Goal: Task Accomplishment & Management: Manage account settings

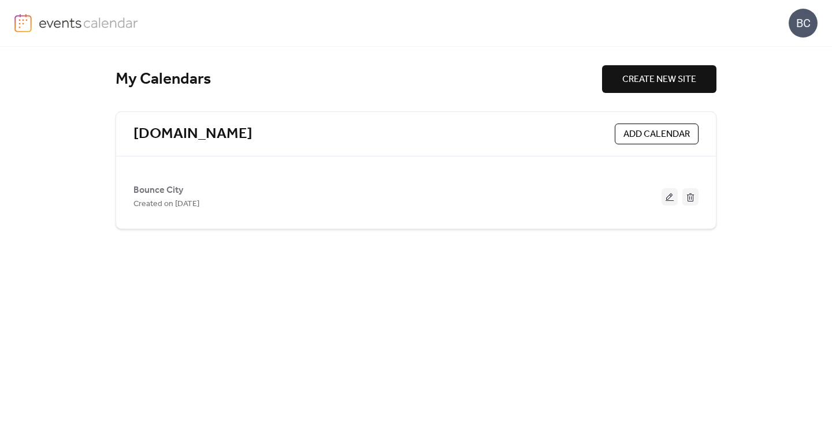
drag, startPoint x: 686, startPoint y: 205, endPoint x: 649, endPoint y: 247, distance: 55.6
click at [649, 247] on div "My Calendars CREATE NEW SITE [DOMAIN_NAME] ADD CALENDAR Bounce City Created on …" at bounding box center [416, 234] width 601 height 375
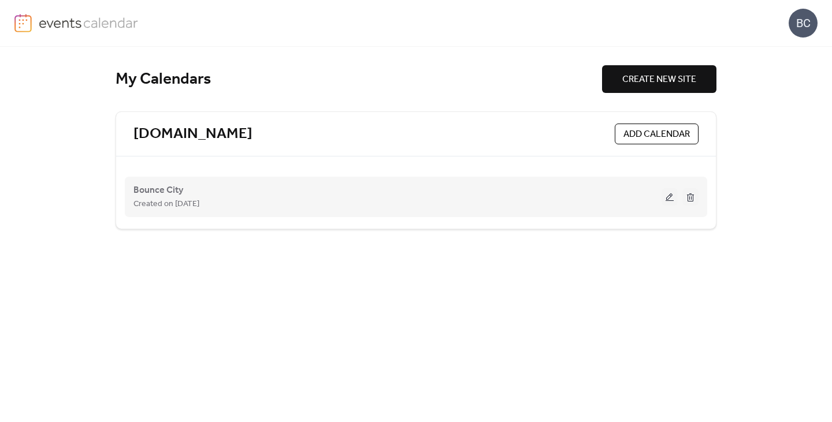
click at [664, 195] on button at bounding box center [669, 196] width 16 height 17
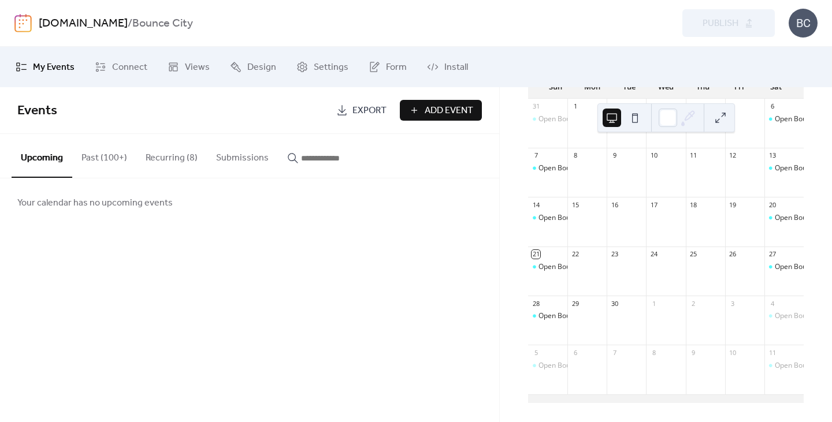
scroll to position [122, 0]
click at [559, 271] on div "Open Bounce" at bounding box center [559, 267] width 43 height 10
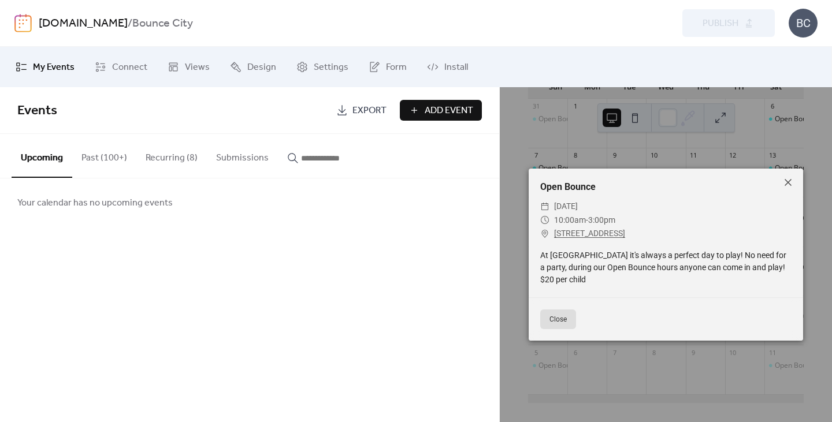
click at [561, 324] on button "Close" at bounding box center [558, 320] width 36 height 20
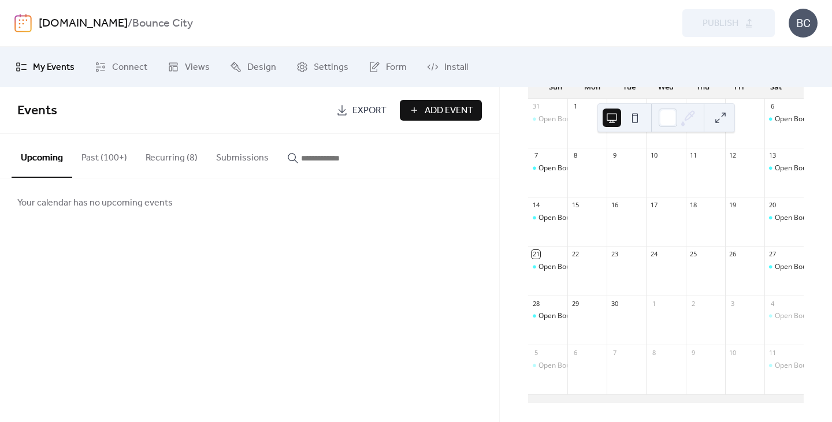
click at [155, 156] on button "Recurring (8)" at bounding box center [171, 155] width 70 height 43
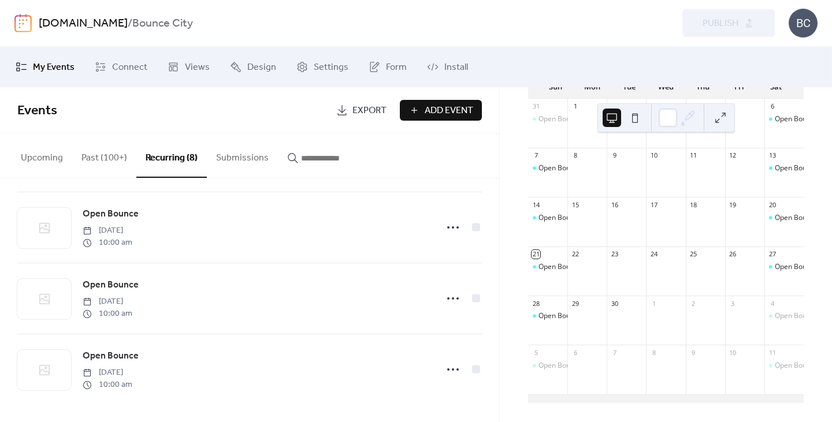
scroll to position [361, 0]
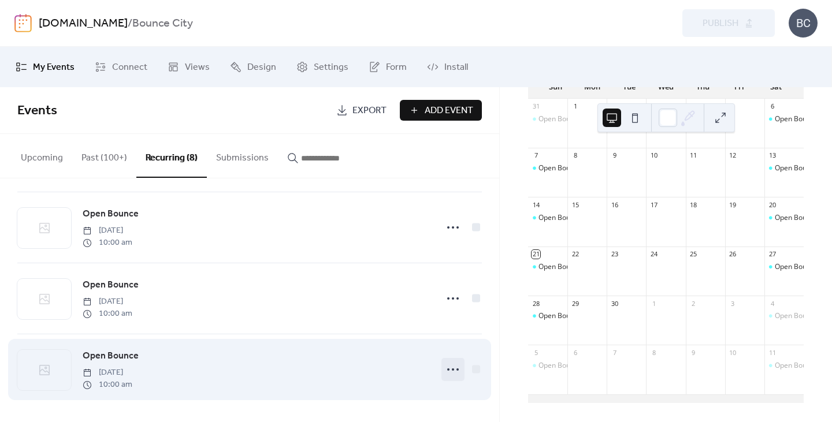
click at [448, 371] on icon at bounding box center [453, 369] width 18 height 18
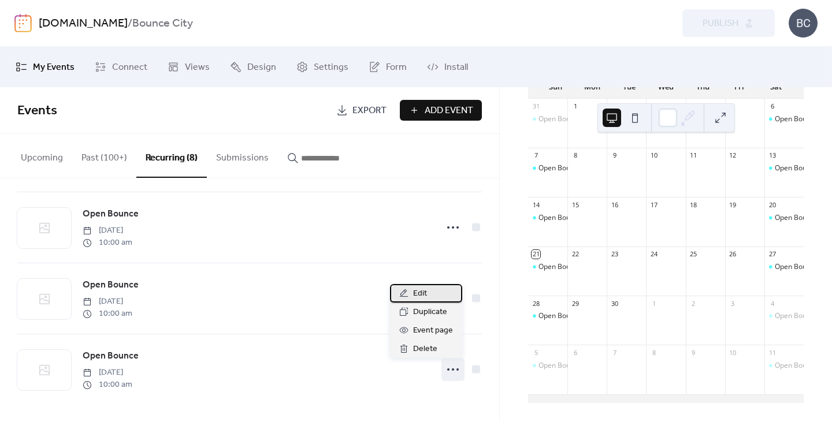
click at [427, 295] on div "Edit" at bounding box center [426, 293] width 72 height 18
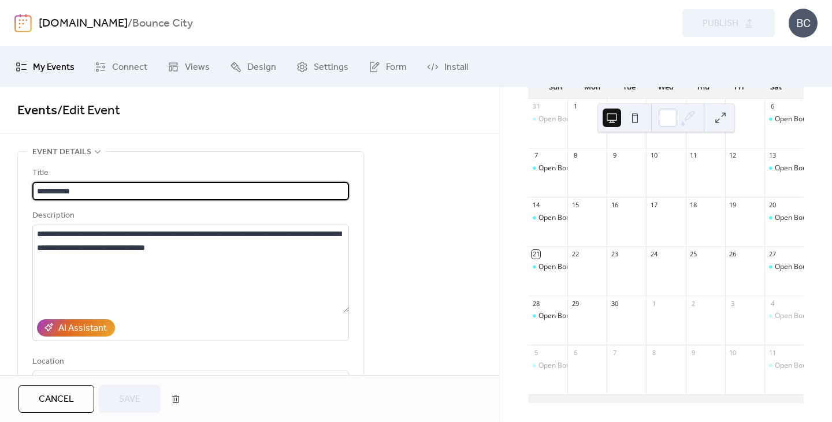
type input "**********"
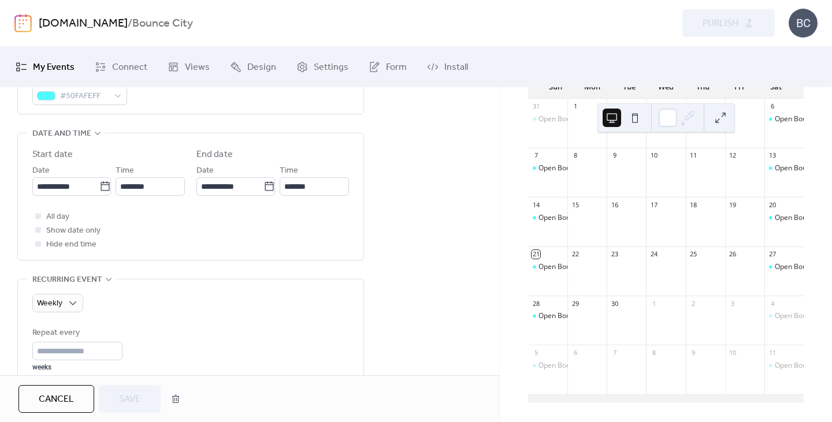
scroll to position [359, 0]
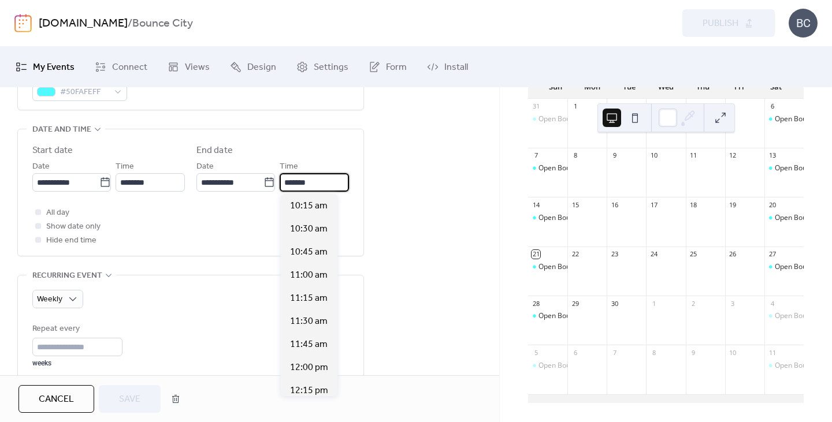
click at [286, 179] on input "*******" at bounding box center [314, 182] width 69 height 18
type input "********"
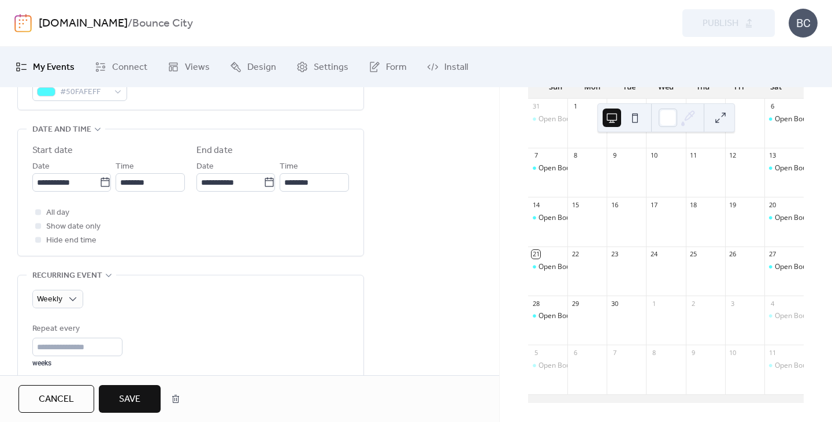
click at [412, 221] on div "**********" at bounding box center [249, 274] width 499 height 962
click at [59, 388] on button "Cancel" at bounding box center [56, 399] width 76 height 28
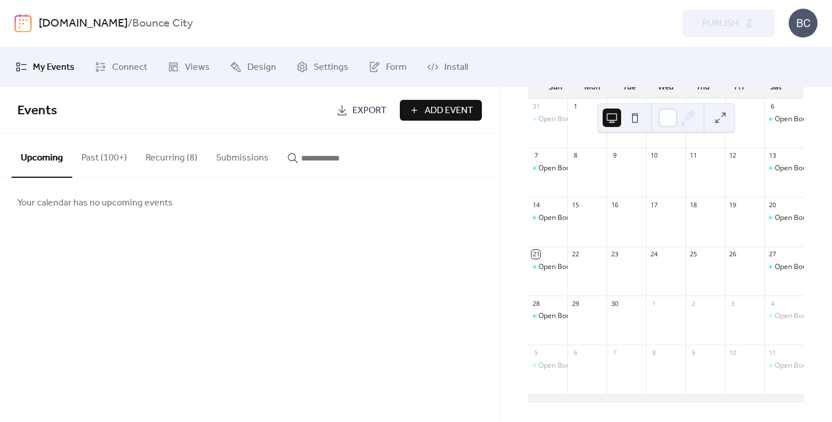
click at [158, 159] on button "Recurring (8)" at bounding box center [171, 155] width 70 height 43
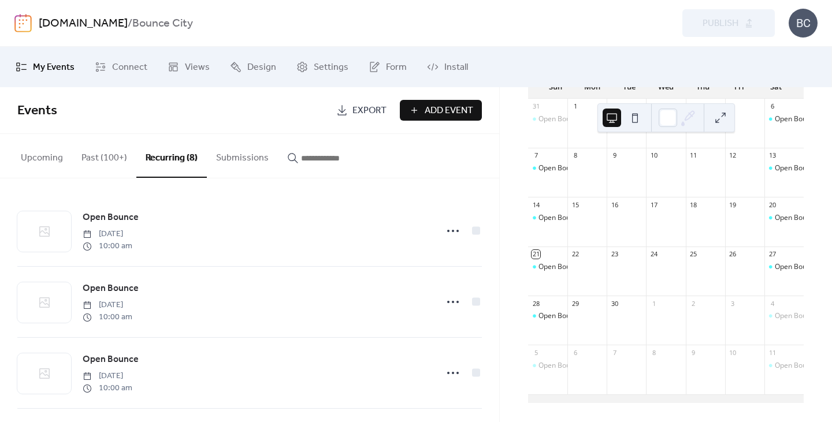
click at [105, 157] on button "Past (100+)" at bounding box center [104, 155] width 64 height 43
click at [561, 271] on div "Open Bounce" at bounding box center [559, 267] width 43 height 10
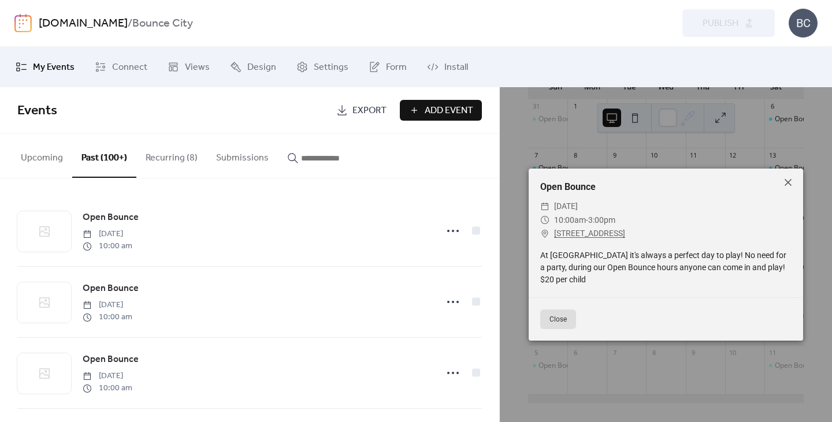
click at [549, 321] on button "Close" at bounding box center [558, 320] width 36 height 20
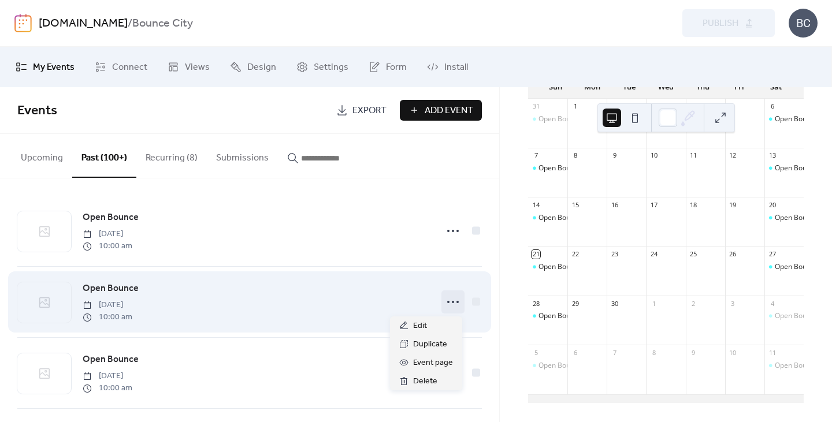
click at [446, 301] on icon at bounding box center [453, 302] width 18 height 18
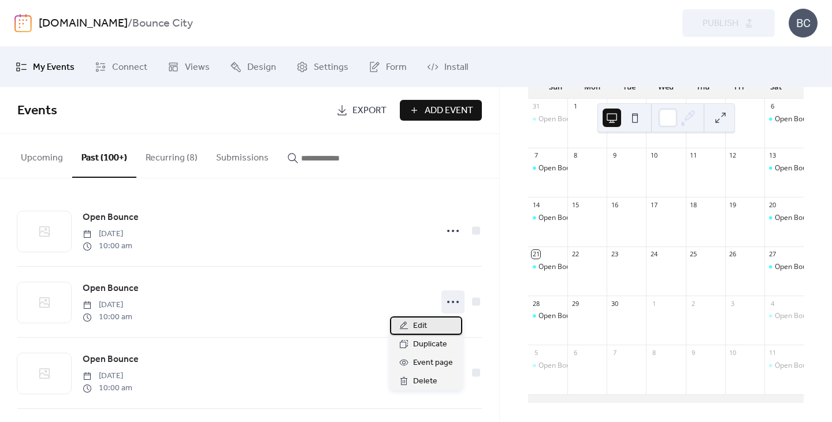
click at [438, 321] on div "Edit" at bounding box center [426, 325] width 72 height 18
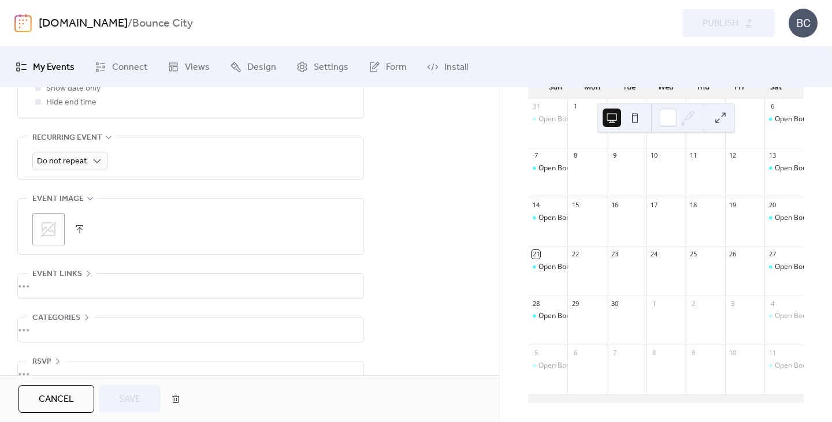
scroll to position [521, 0]
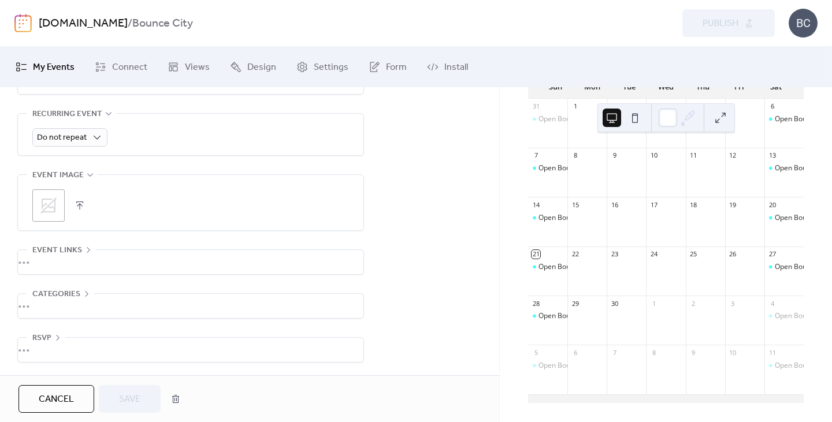
click at [28, 398] on button "Cancel" at bounding box center [56, 399] width 76 height 28
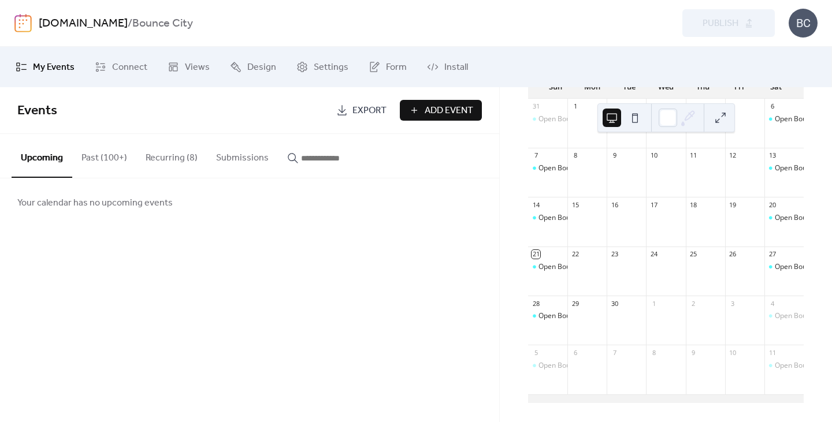
click at [155, 152] on button "Recurring (8)" at bounding box center [171, 155] width 70 height 43
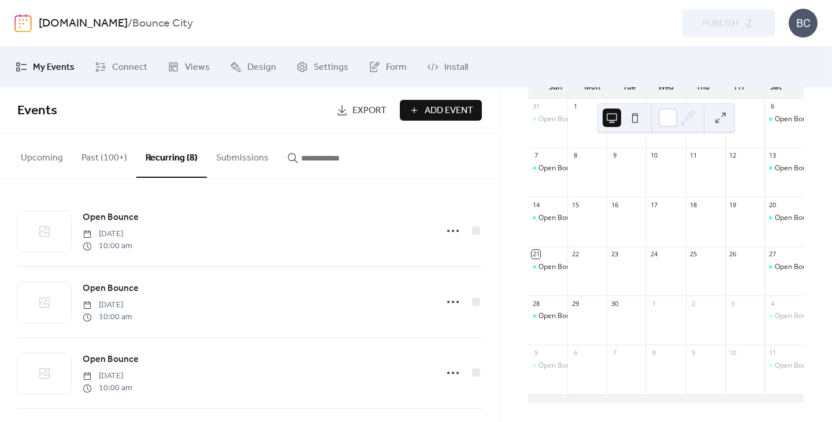
drag, startPoint x: 494, startPoint y: 219, endPoint x: 494, endPoint y: 233, distance: 14.4
click at [494, 233] on div "Open Bounce [DATE] 10:00 am Open Bounce [DATE] 10:00 am Open Bounce [DATE] 10:0…" at bounding box center [249, 300] width 499 height 244
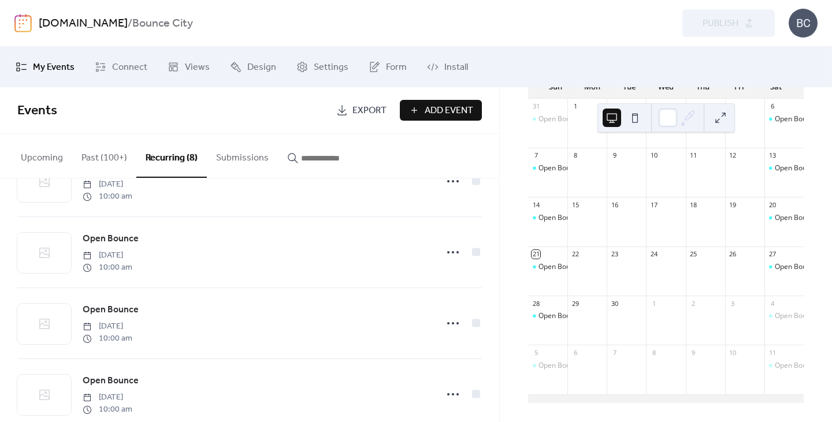
scroll to position [261, 0]
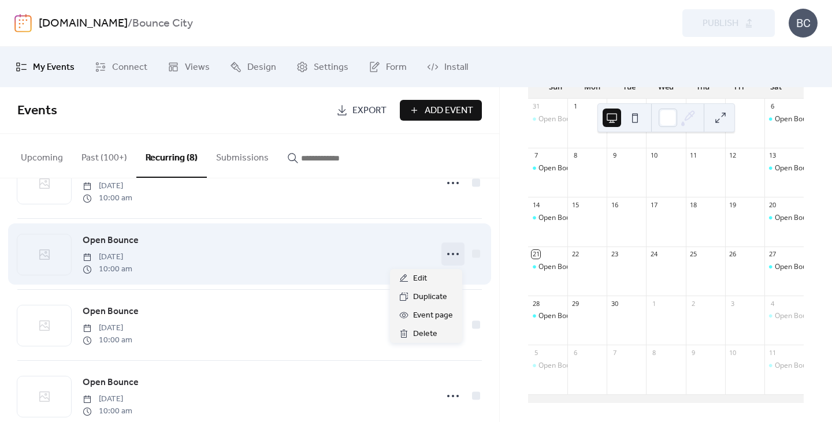
click at [444, 257] on icon at bounding box center [453, 254] width 18 height 18
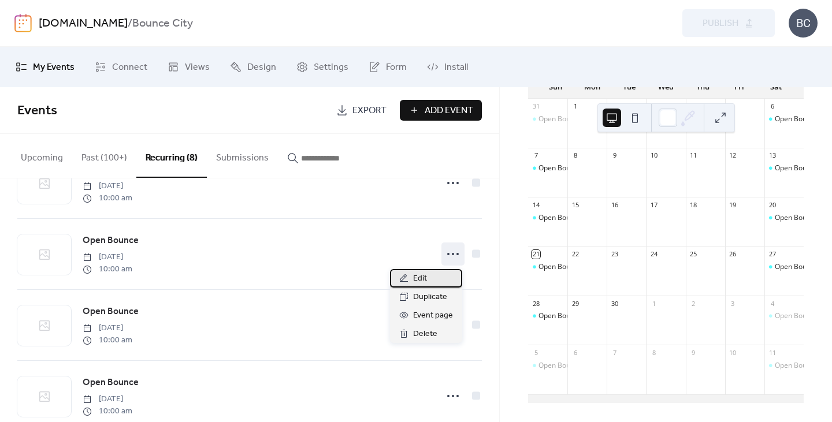
click at [428, 285] on div "Edit" at bounding box center [426, 278] width 72 height 18
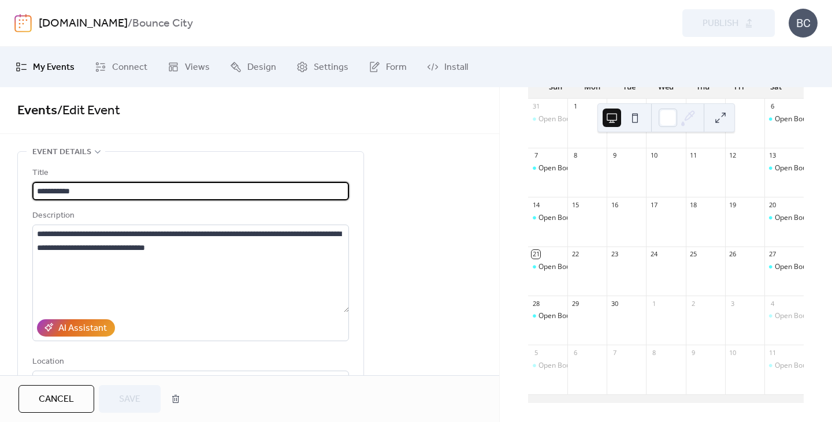
type input "**********"
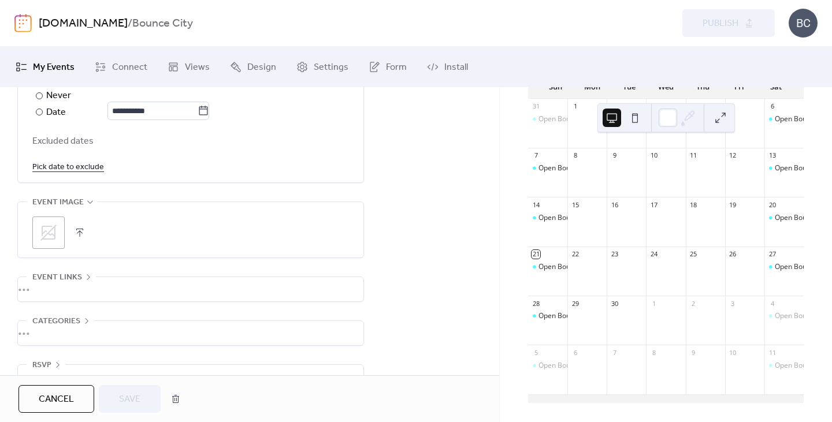
scroll to position [738, 0]
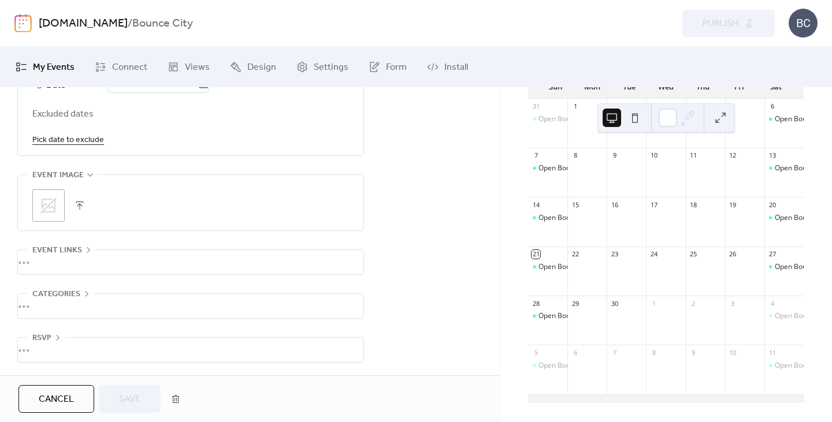
click at [54, 398] on span "Cancel" at bounding box center [56, 400] width 35 height 14
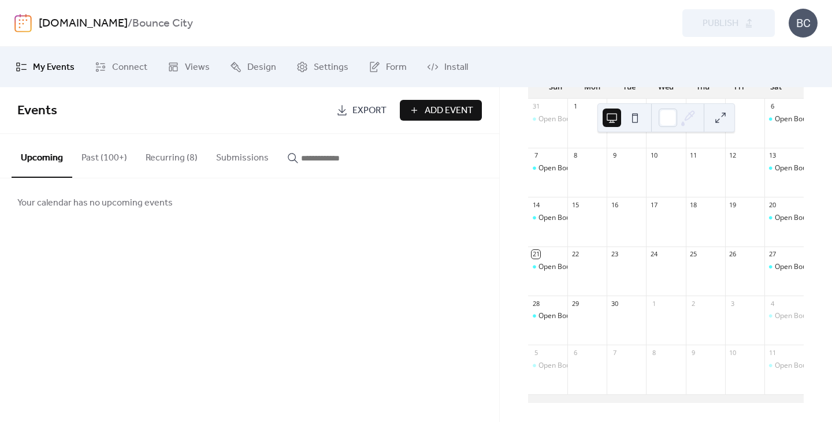
click at [177, 154] on button "Recurring (8)" at bounding box center [171, 155] width 70 height 43
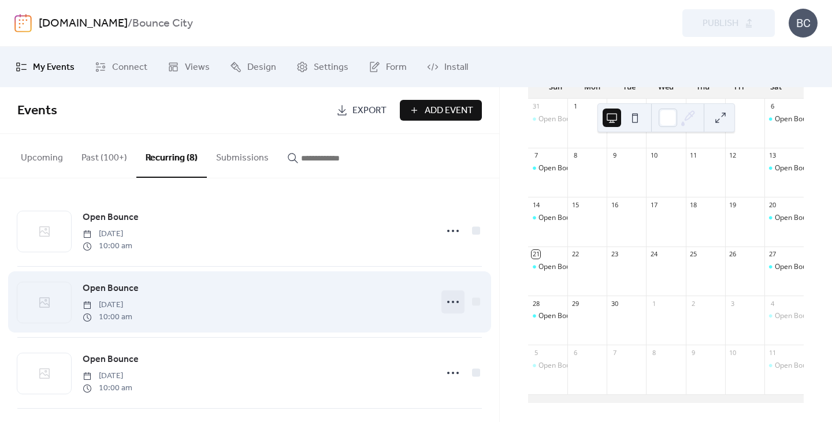
click at [447, 302] on circle at bounding box center [448, 302] width 2 height 2
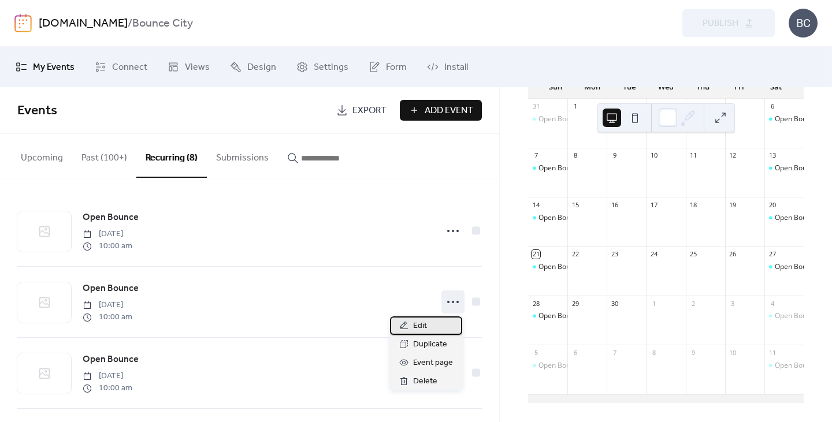
click at [435, 322] on div "Edit" at bounding box center [426, 325] width 72 height 18
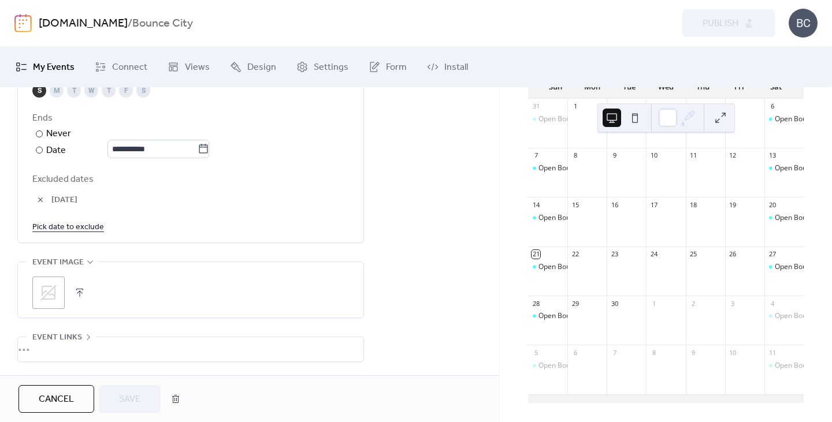
scroll to position [760, 0]
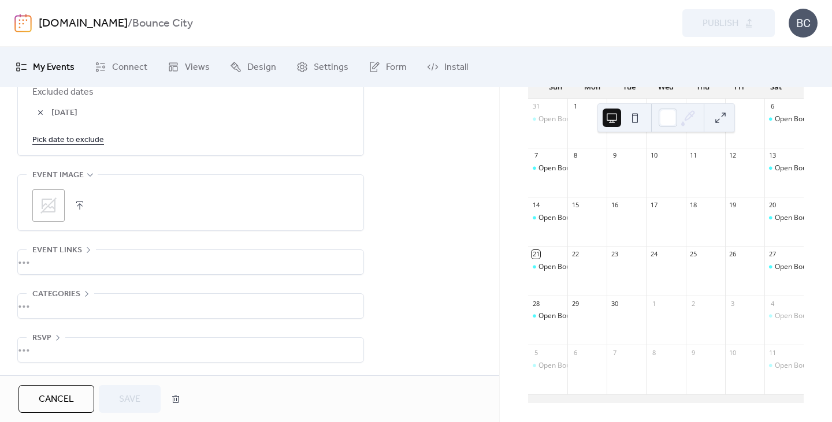
click at [39, 397] on span "Cancel" at bounding box center [56, 400] width 35 height 14
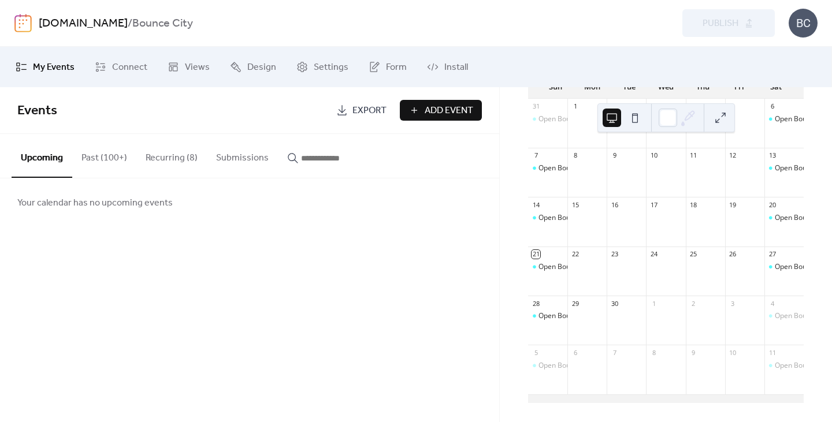
click at [148, 148] on button "Recurring (8)" at bounding box center [171, 155] width 70 height 43
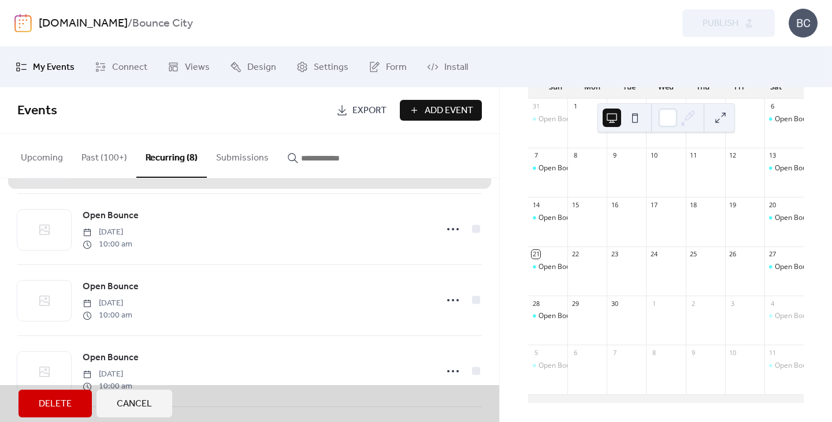
scroll to position [219, 0]
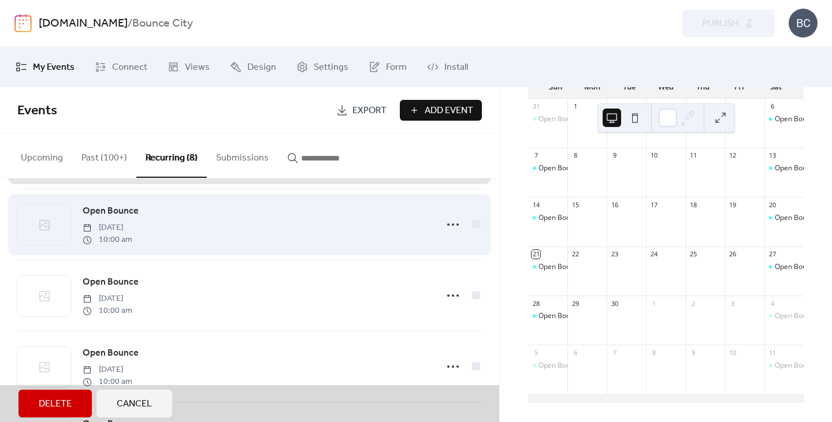
click at [450, 225] on div "Open Bounce [DATE] 10:00 am" at bounding box center [249, 224] width 464 height 71
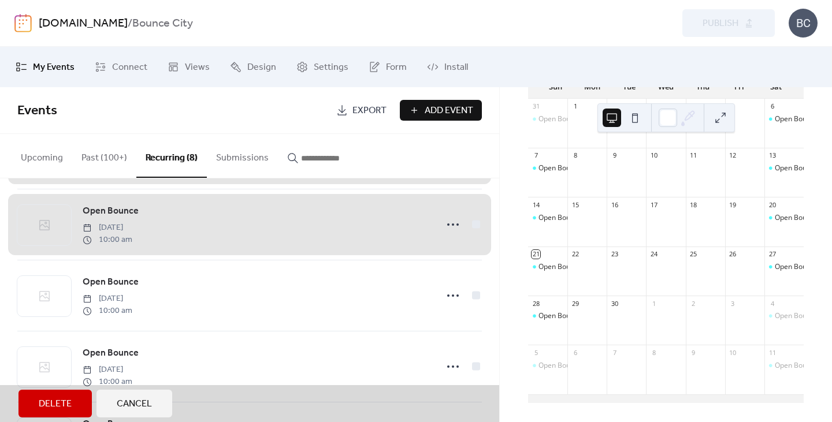
click at [450, 225] on div "Open Bounce [DATE] 10:00 am" at bounding box center [249, 224] width 464 height 71
click at [382, 219] on div "Open Bounce [DATE] 10:00 am" at bounding box center [249, 224] width 464 height 71
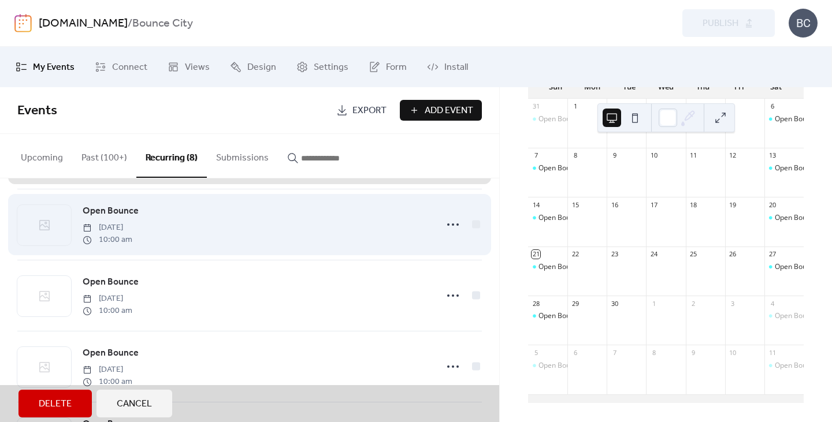
click at [450, 225] on div "Open Bounce [DATE] 10:00 am" at bounding box center [249, 224] width 464 height 71
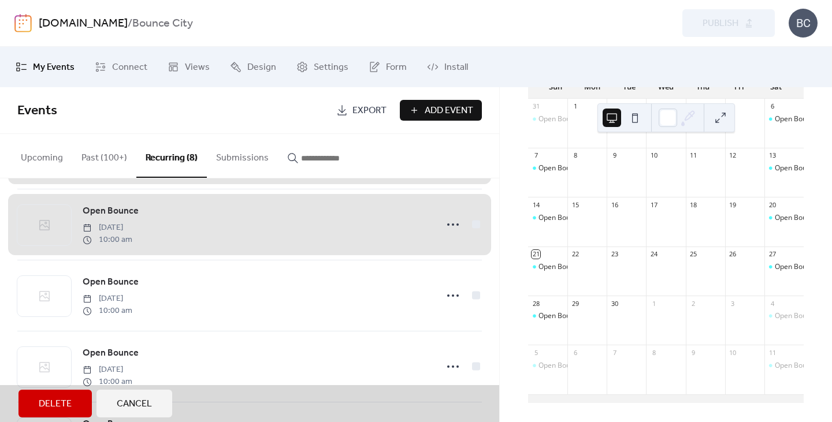
click at [450, 225] on div "Open Bounce [DATE] 10:00 am" at bounding box center [249, 224] width 464 height 71
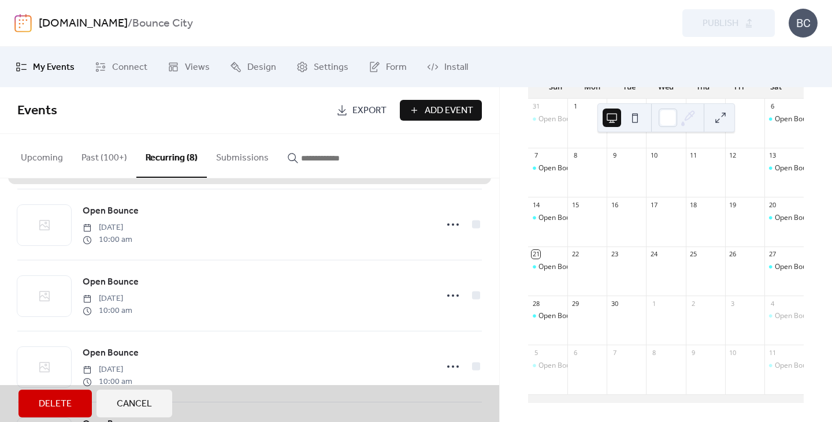
click at [122, 405] on span "Cancel" at bounding box center [134, 404] width 35 height 14
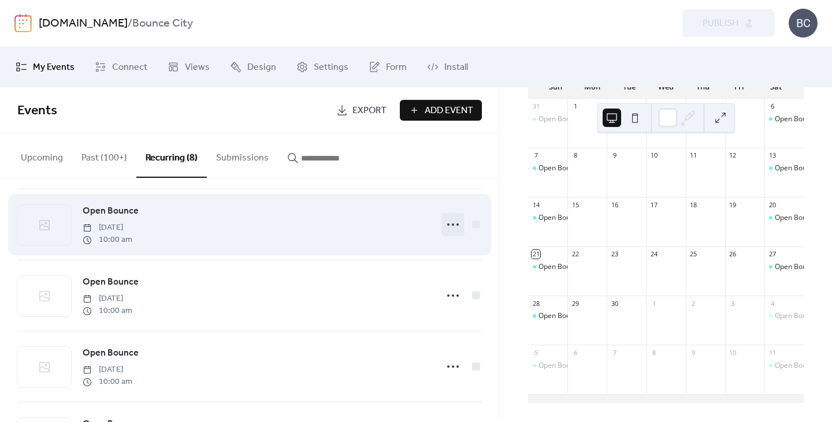
click at [446, 226] on icon at bounding box center [453, 224] width 18 height 18
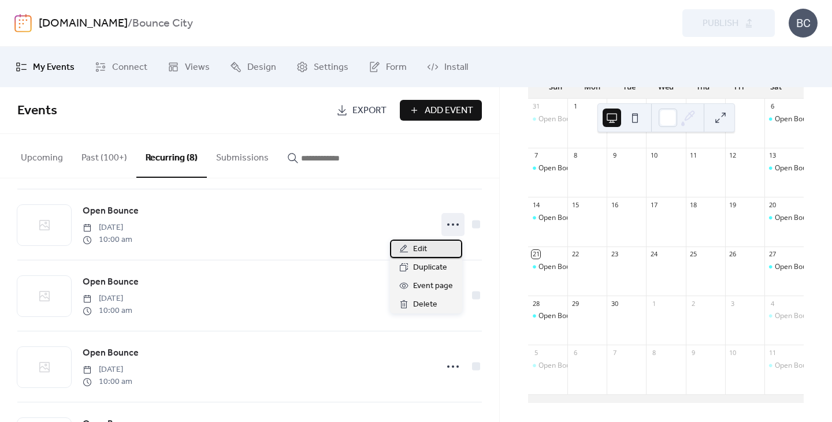
click at [434, 247] on div "Edit" at bounding box center [426, 249] width 72 height 18
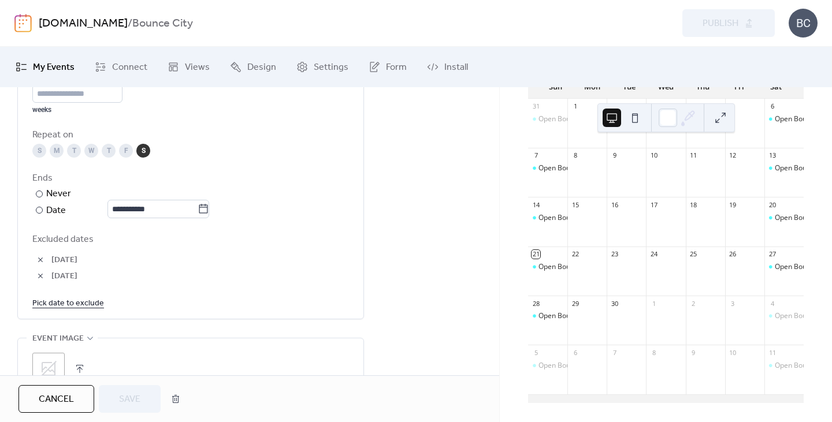
scroll to position [636, 0]
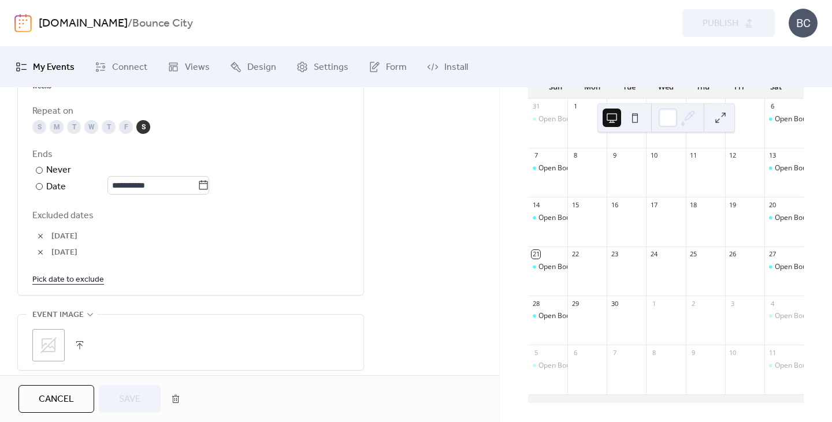
click at [71, 400] on span "Cancel" at bounding box center [56, 400] width 35 height 14
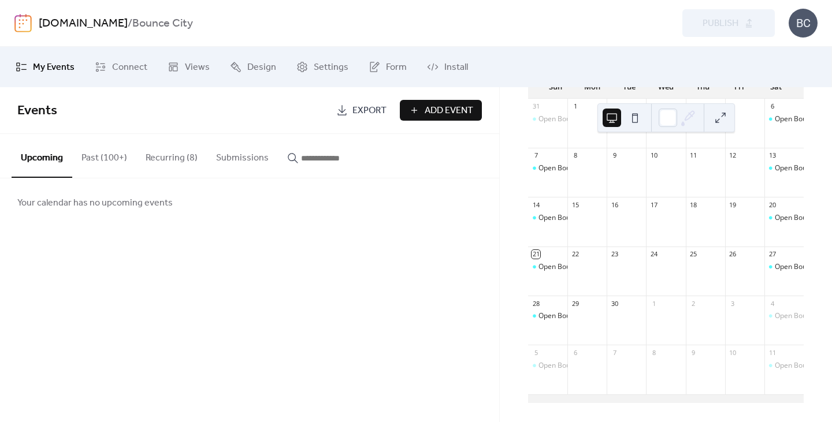
click at [166, 158] on button "Recurring (8)" at bounding box center [171, 155] width 70 height 43
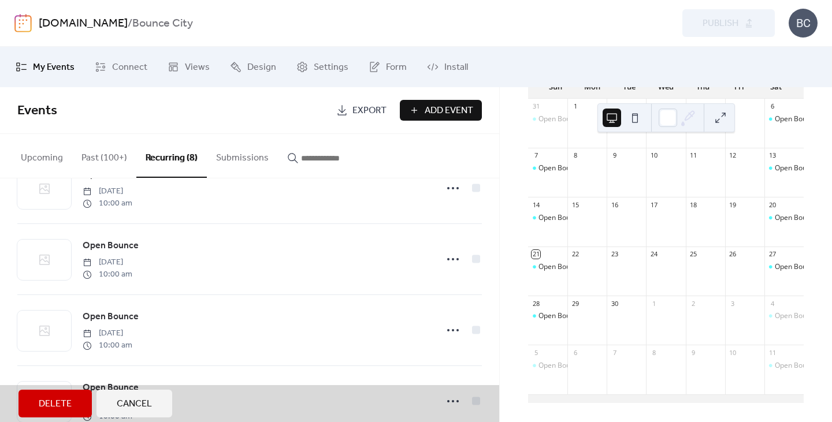
scroll to position [251, 0]
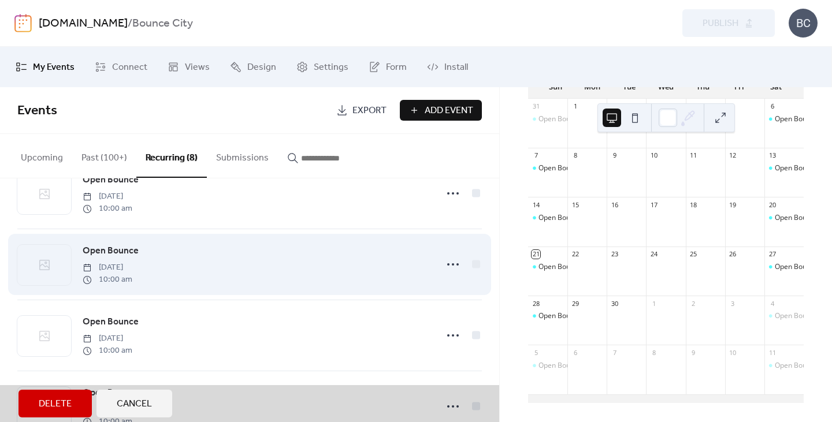
click at [446, 266] on div "Open Bounce [DATE] 10:00 am" at bounding box center [249, 264] width 464 height 71
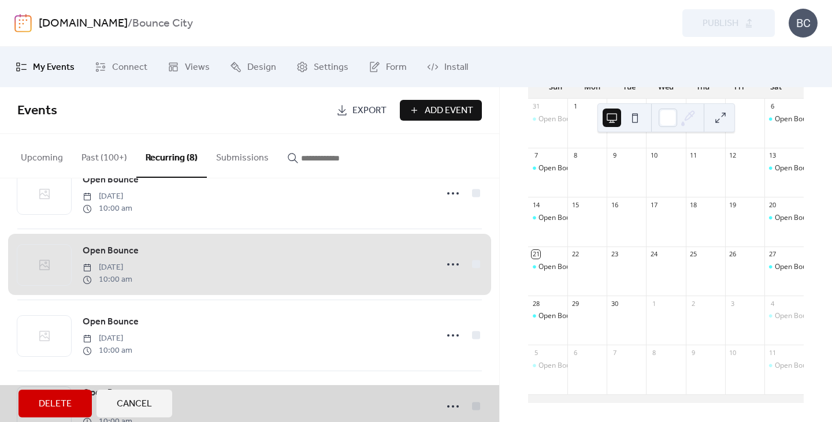
click at [154, 418] on div "Delete Cancel" at bounding box center [249, 403] width 499 height 37
click at [150, 405] on span "Cancel" at bounding box center [134, 404] width 35 height 14
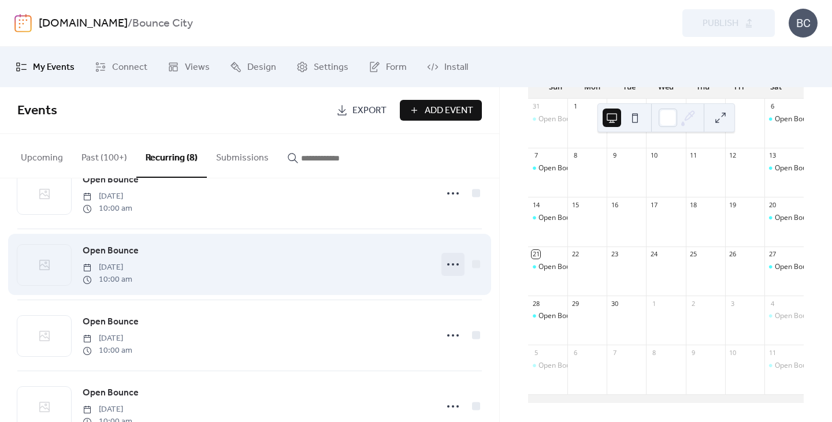
click at [452, 269] on icon at bounding box center [453, 264] width 18 height 18
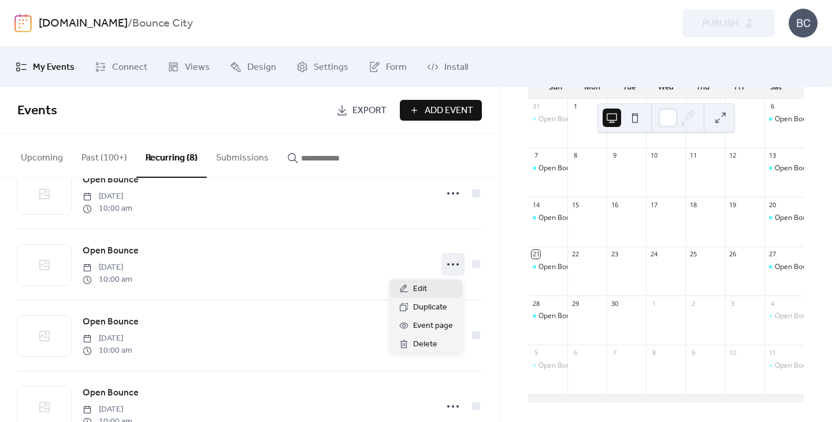
click at [438, 290] on div "Edit" at bounding box center [426, 289] width 72 height 18
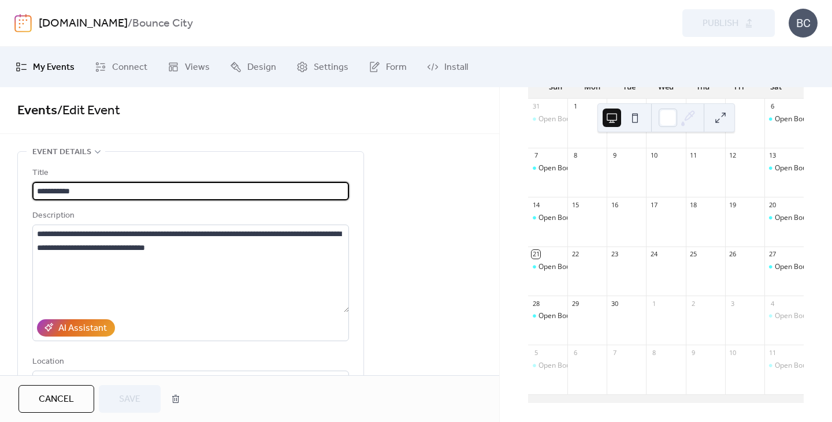
type input "**********"
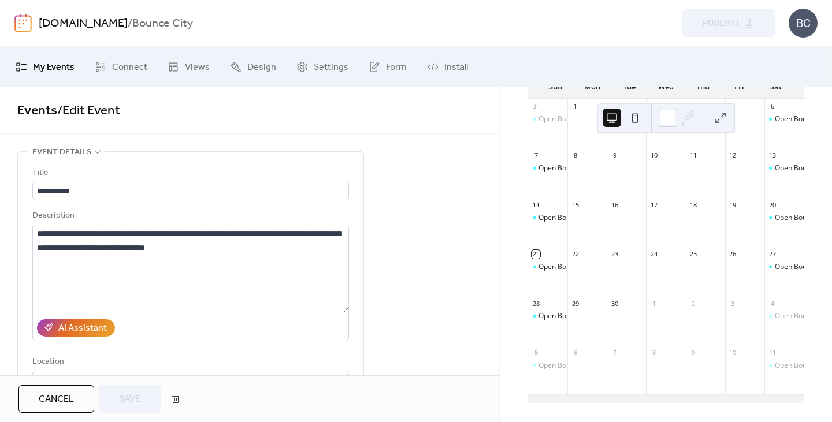
click at [65, 401] on span "Cancel" at bounding box center [56, 400] width 35 height 14
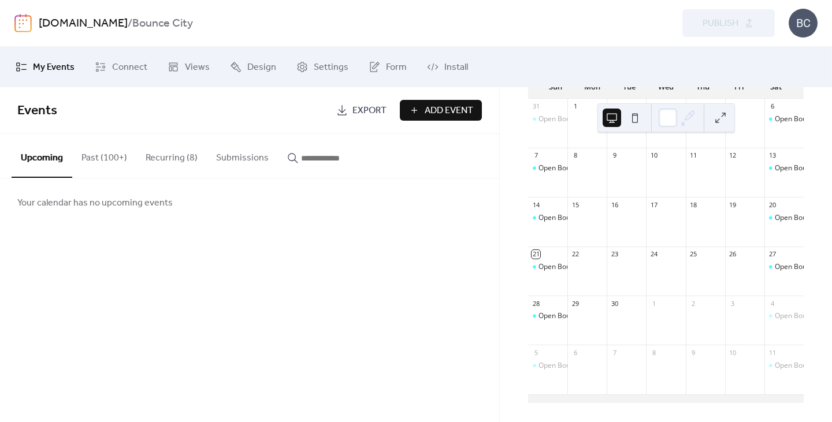
click at [103, 155] on button "Past (100+)" at bounding box center [104, 155] width 64 height 43
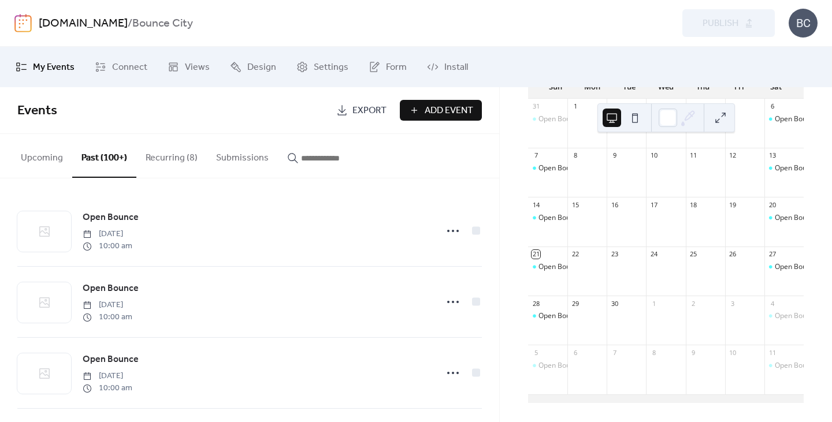
click at [171, 158] on button "Recurring (8)" at bounding box center [171, 155] width 70 height 43
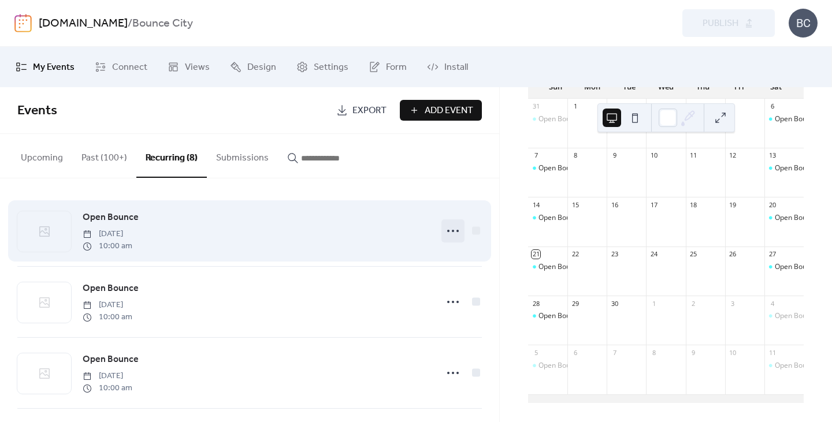
click at [444, 230] on icon at bounding box center [453, 231] width 18 height 18
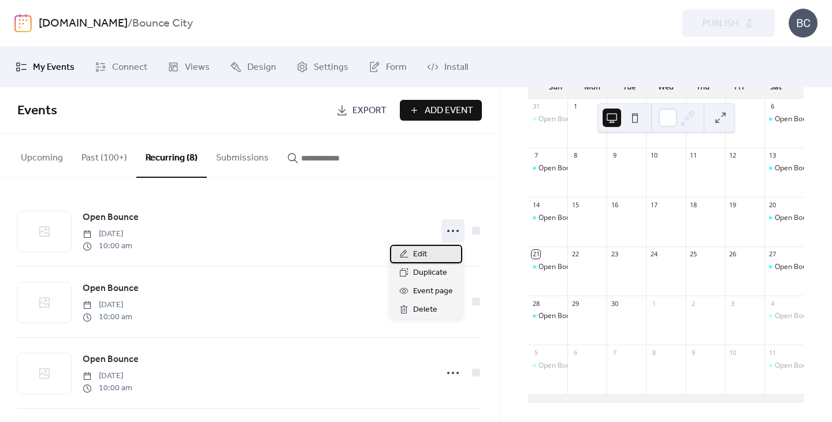
click at [430, 255] on div "Edit" at bounding box center [426, 254] width 72 height 18
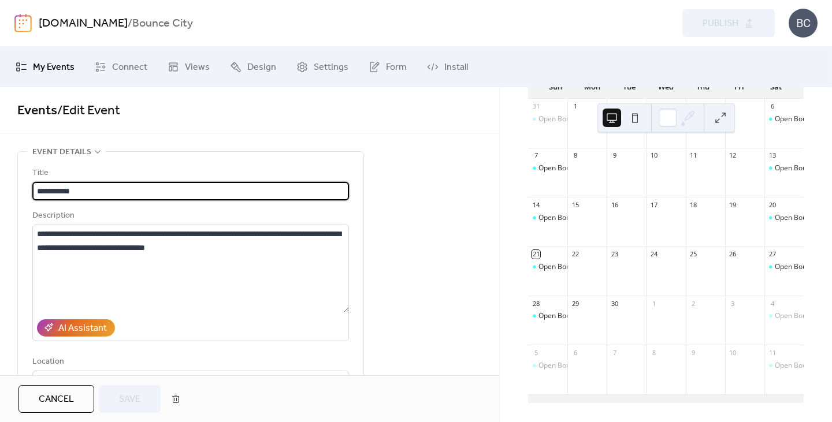
scroll to position [252, 0]
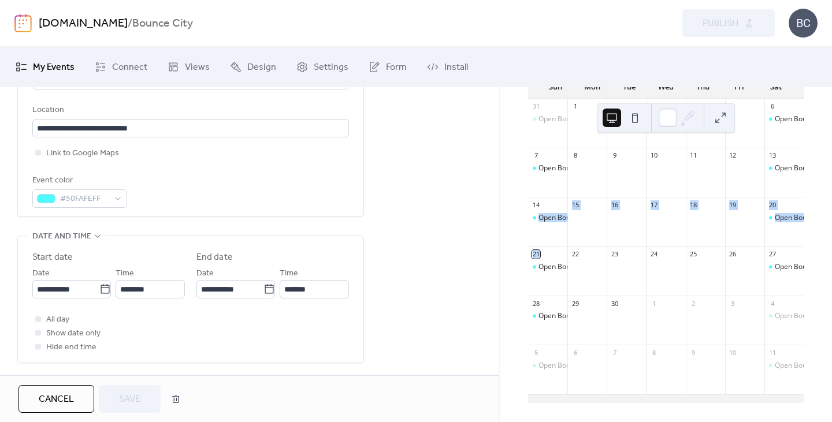
drag, startPoint x: 499, startPoint y: 220, endPoint x: 499, endPoint y: 266, distance: 45.6
click at [499, 266] on div "[DATE] 21 [DATE] Sun Mon Tue Wed Thu Fri Sat 31 Open Bounce 1 2 3 4 5 6 Open Bo…" at bounding box center [665, 254] width 333 height 335
click at [437, 260] on div "**********" at bounding box center [249, 392] width 499 height 984
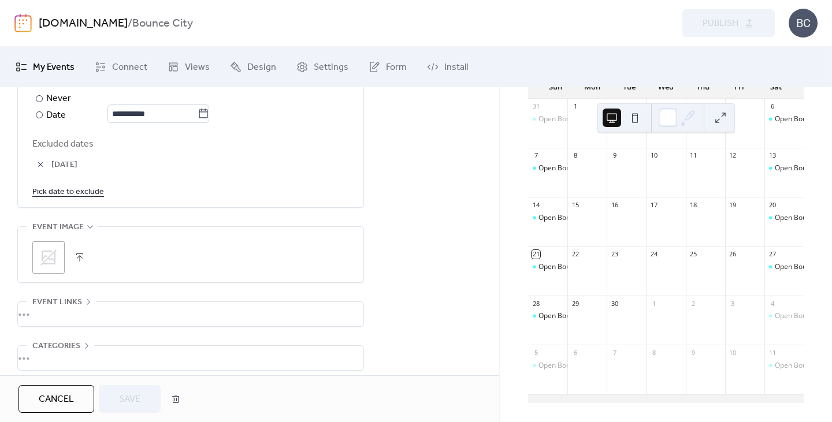
scroll to position [708, 0]
click at [62, 408] on button "Cancel" at bounding box center [56, 399] width 76 height 28
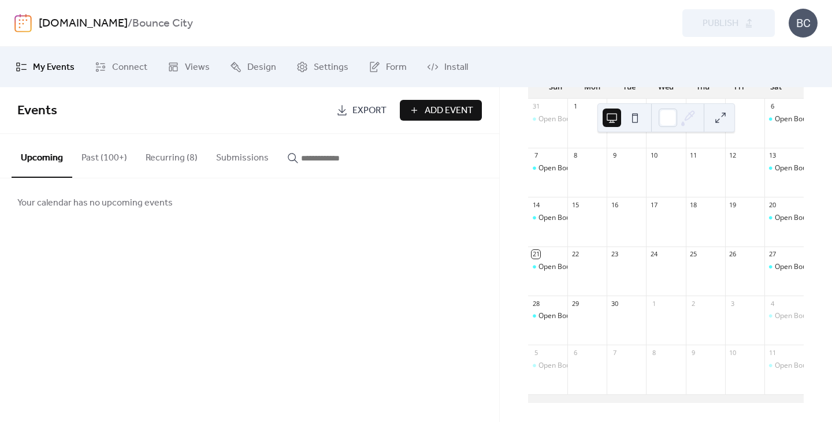
click at [168, 160] on button "Recurring (8)" at bounding box center [171, 155] width 70 height 43
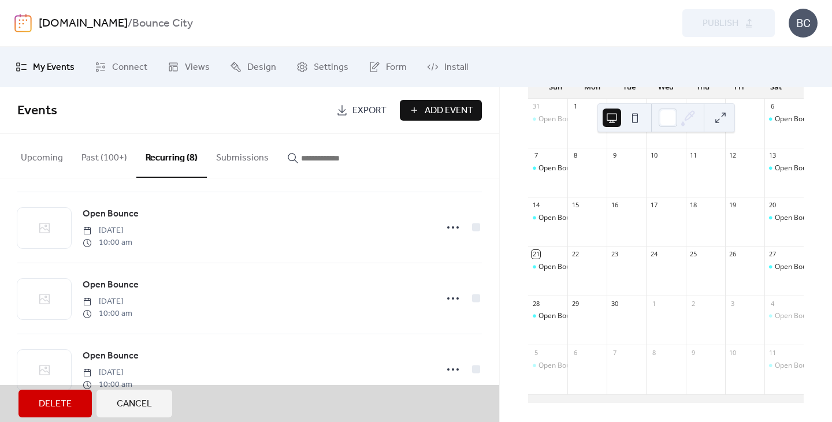
scroll to position [361, 0]
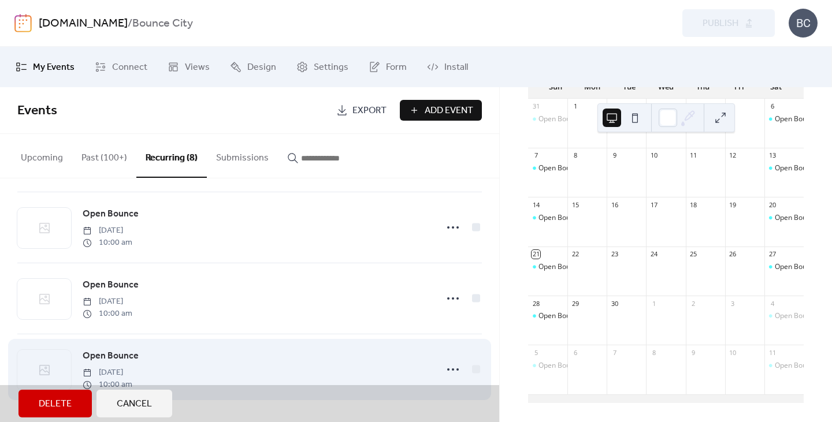
click at [449, 373] on div "Open Bounce [DATE] 10:00 am" at bounding box center [249, 369] width 464 height 71
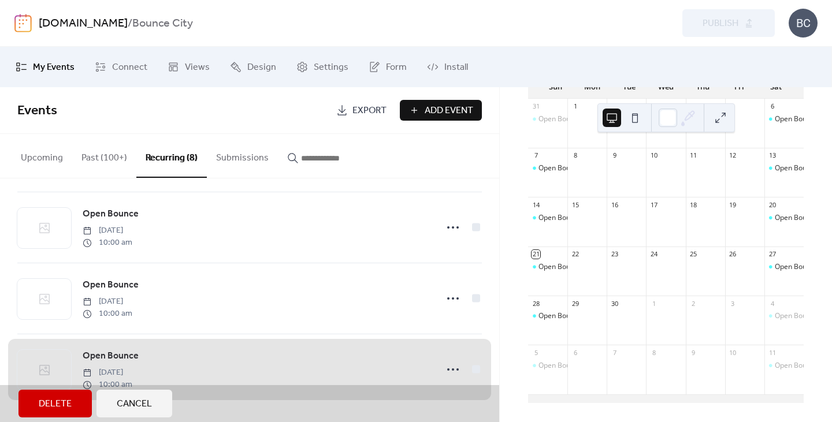
click at [121, 405] on span "Cancel" at bounding box center [134, 404] width 35 height 14
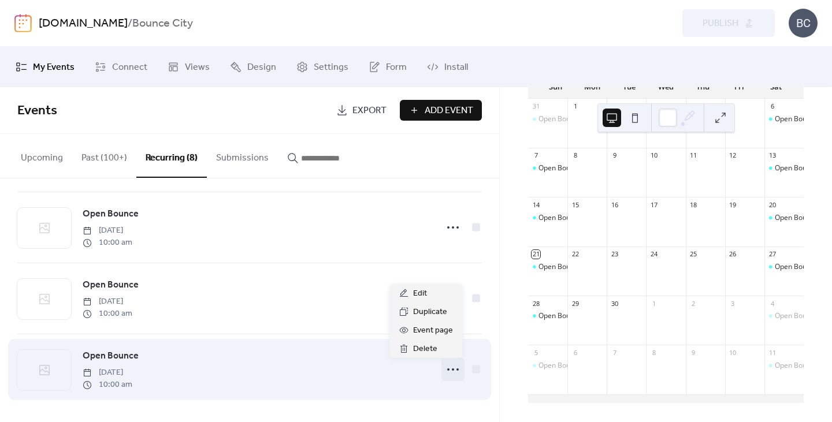
click at [444, 370] on icon at bounding box center [453, 369] width 18 height 18
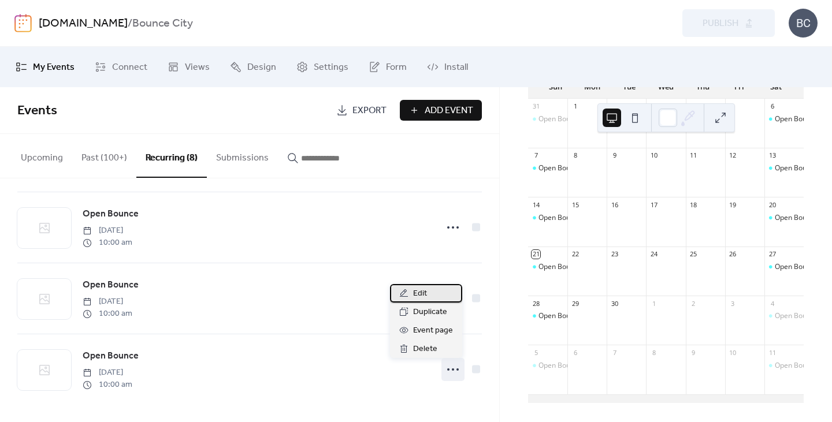
click at [422, 295] on span "Edit" at bounding box center [420, 294] width 14 height 14
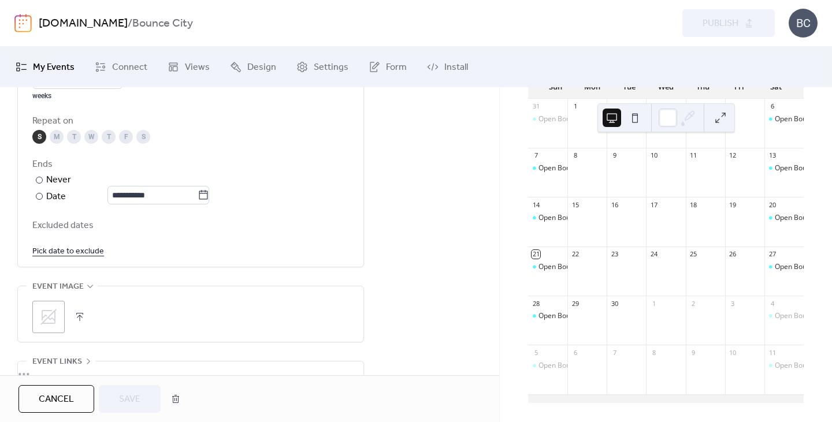
scroll to position [626, 0]
click at [54, 411] on button "Cancel" at bounding box center [56, 399] width 76 height 28
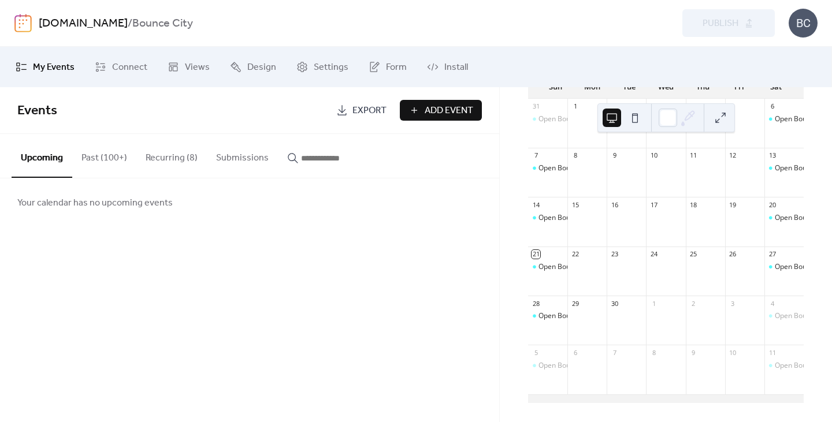
click at [165, 156] on button "Recurring (8)" at bounding box center [171, 155] width 70 height 43
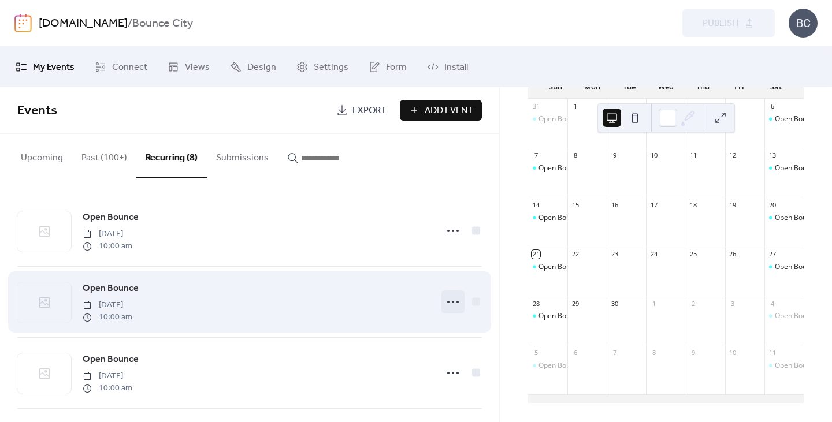
click at [447, 300] on icon at bounding box center [453, 302] width 18 height 18
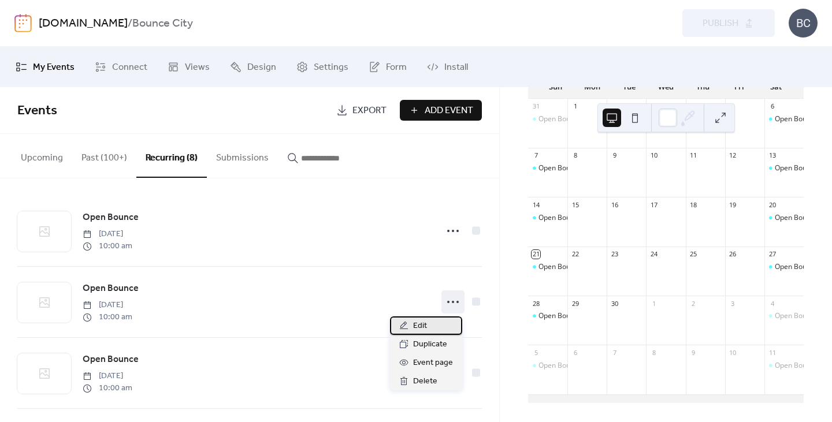
click at [437, 329] on div "Edit" at bounding box center [426, 325] width 72 height 18
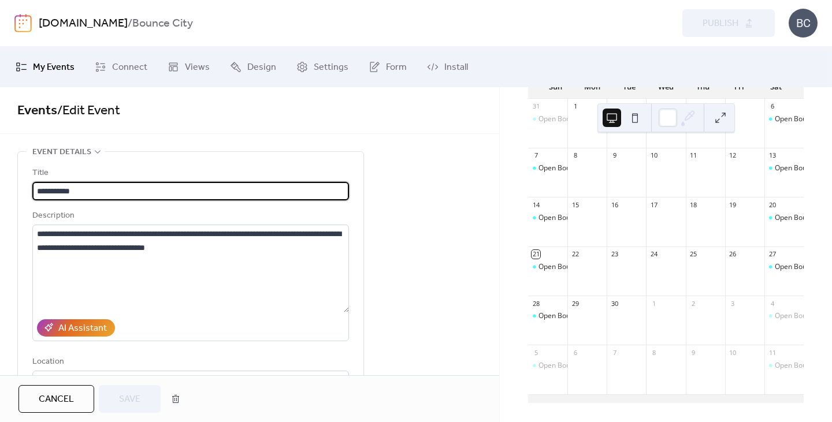
type input "**********"
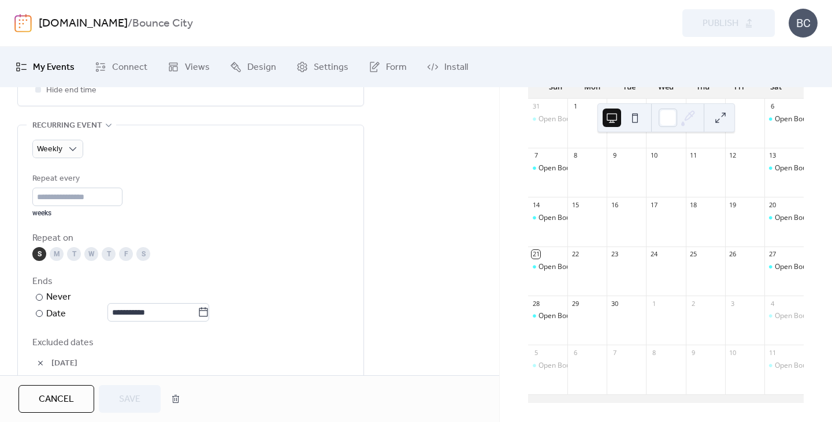
scroll to position [509, 0]
click at [70, 407] on span "Cancel" at bounding box center [56, 400] width 35 height 14
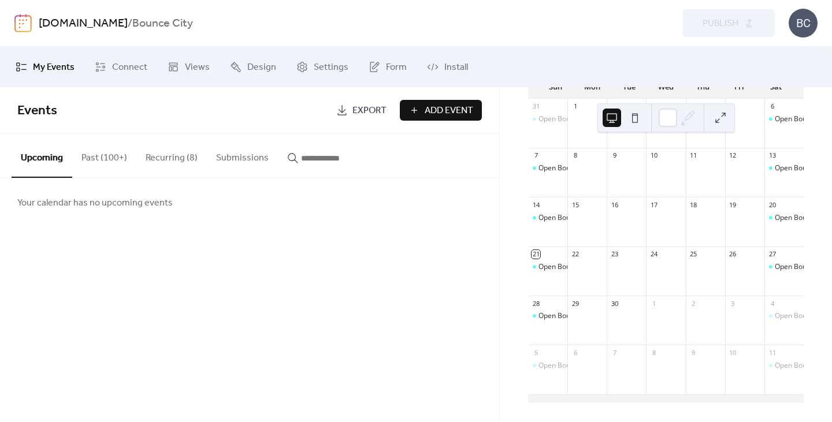
click at [178, 171] on button "Recurring (8)" at bounding box center [171, 155] width 70 height 43
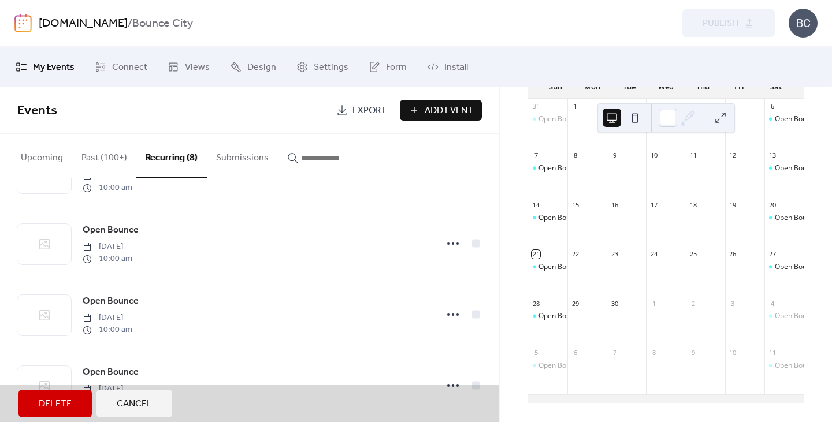
scroll to position [328, 0]
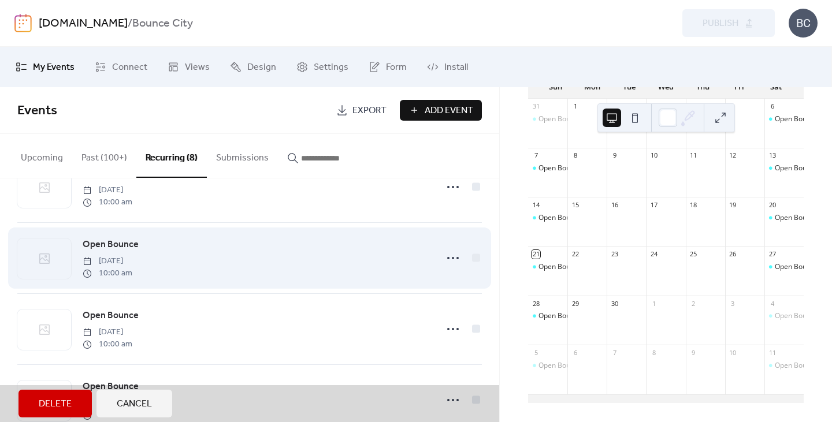
click at [442, 260] on div "Open Bounce [DATE] 10:00 am" at bounding box center [249, 257] width 464 height 71
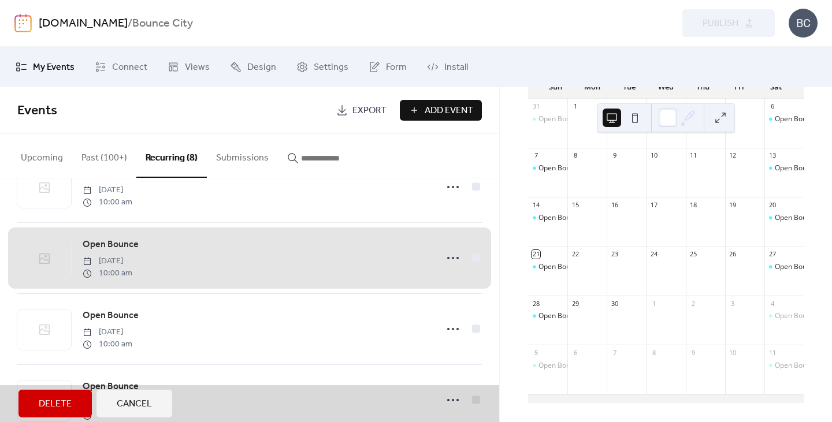
click at [448, 263] on div "Open Bounce [DATE] 10:00 am" at bounding box center [249, 257] width 464 height 71
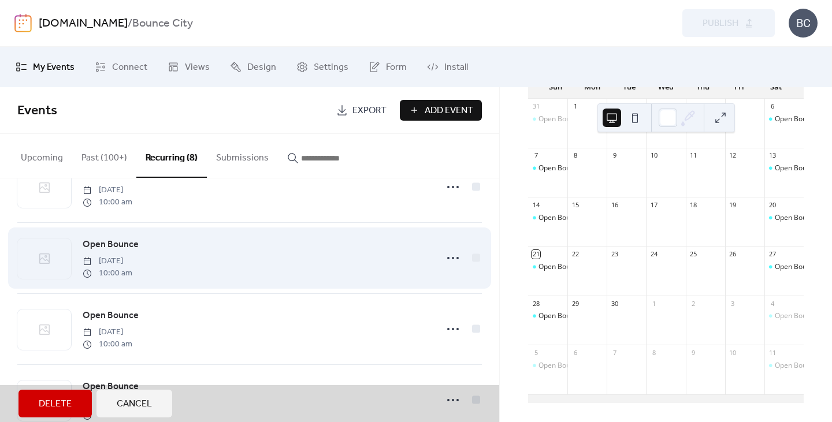
click at [443, 256] on div "Open Bounce [DATE] 10:00 am" at bounding box center [249, 257] width 464 height 71
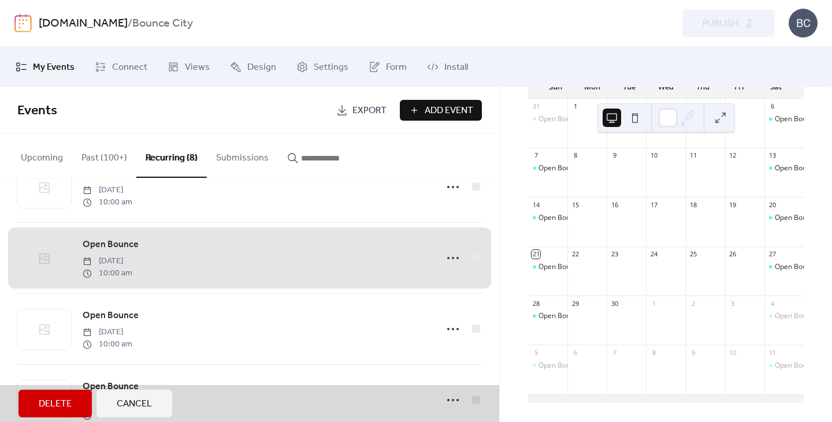
click at [156, 415] on button "Cancel" at bounding box center [134, 404] width 76 height 28
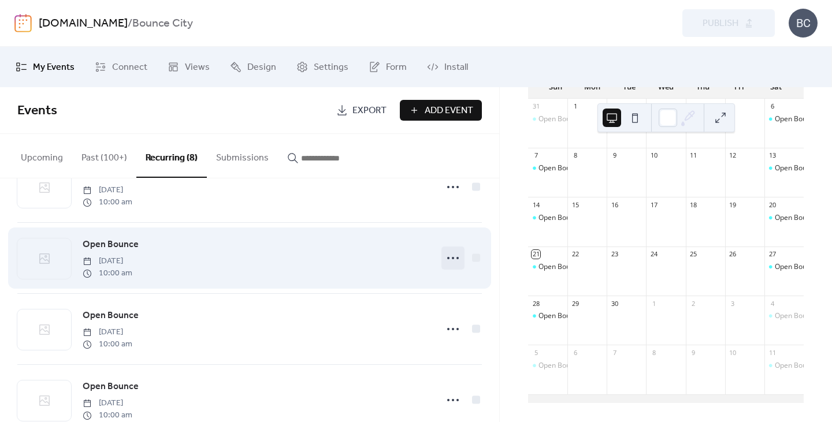
click at [448, 266] on icon at bounding box center [453, 258] width 18 height 18
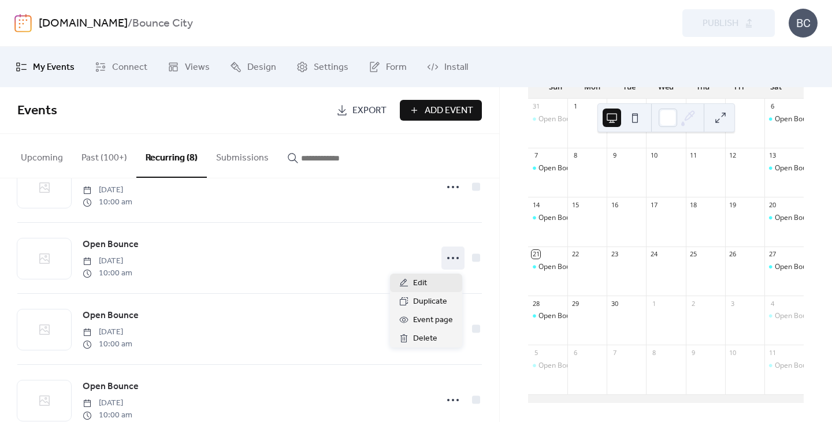
click at [429, 289] on div "Edit" at bounding box center [426, 283] width 72 height 18
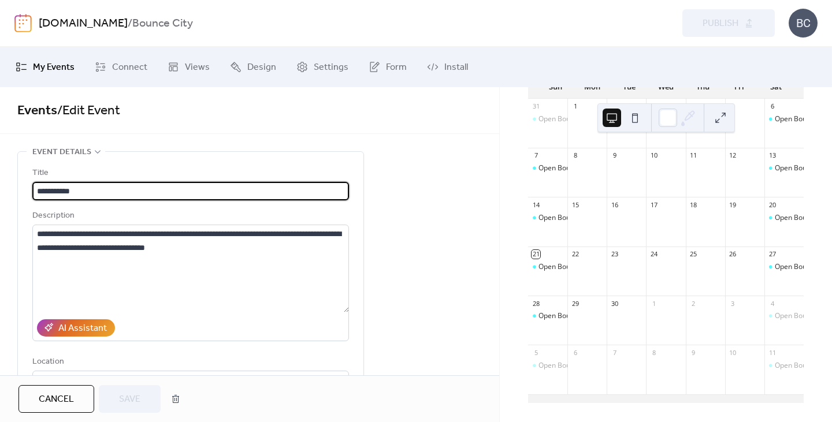
type input "**********"
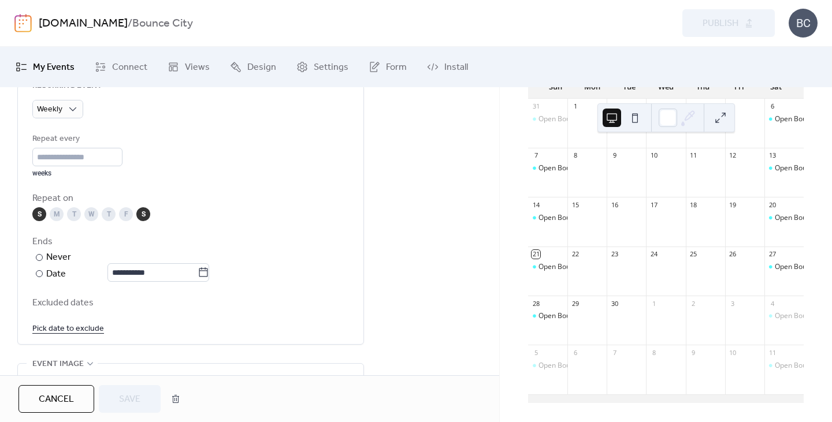
scroll to position [549, 0]
click at [54, 329] on link "Pick date to exclude" at bounding box center [68, 328] width 72 height 14
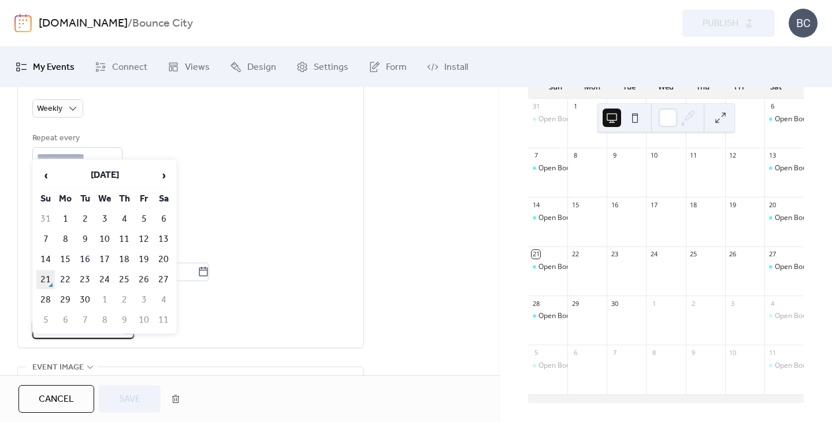
click at [49, 277] on td "21" at bounding box center [45, 279] width 18 height 19
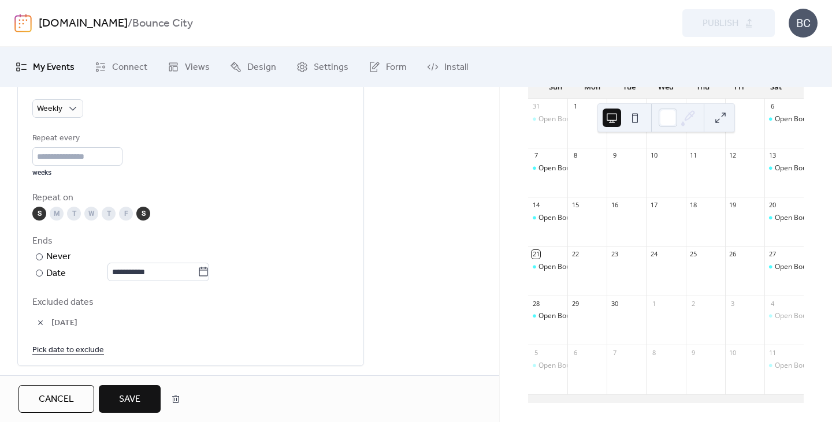
click at [121, 393] on span "Save" at bounding box center [129, 400] width 21 height 14
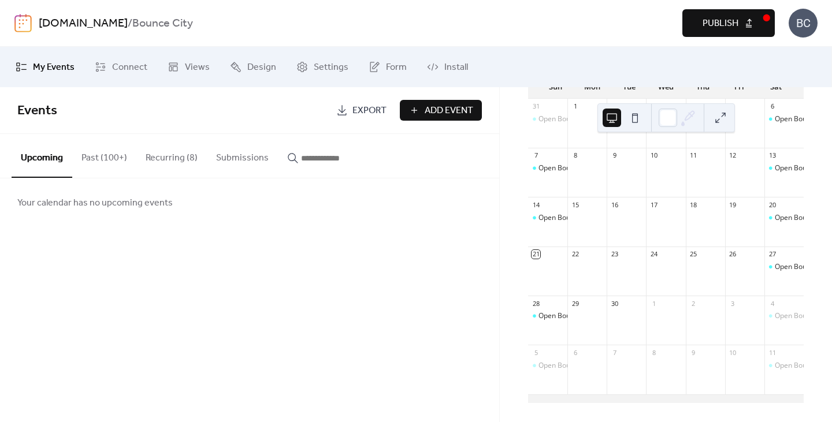
click at [106, 148] on button "Past (100+)" at bounding box center [104, 155] width 64 height 43
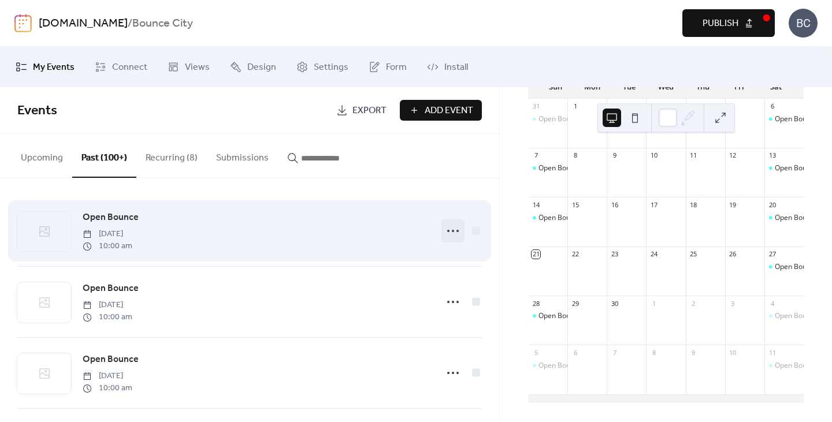
click at [444, 230] on icon at bounding box center [453, 231] width 18 height 18
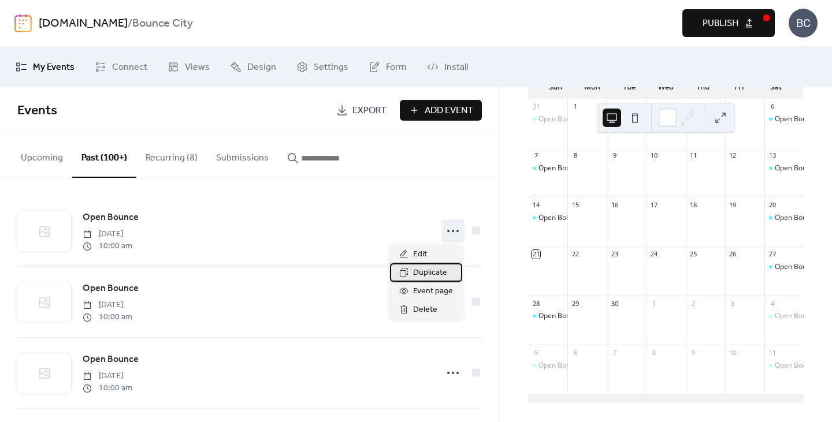
click at [437, 271] on span "Duplicate" at bounding box center [430, 273] width 34 height 14
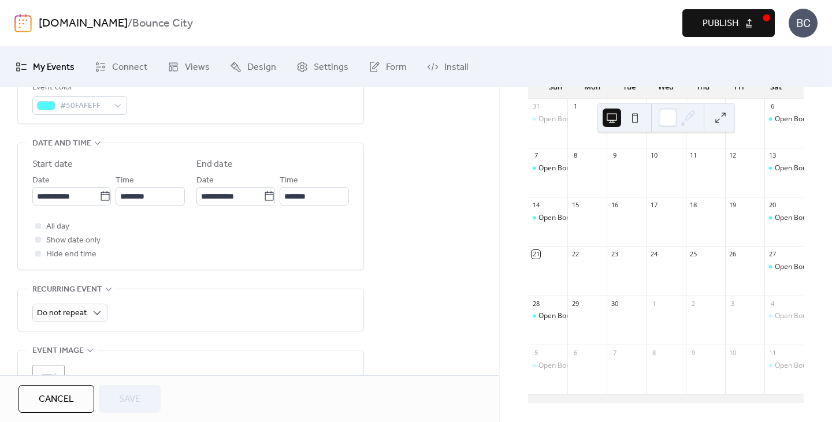
scroll to position [364, 0]
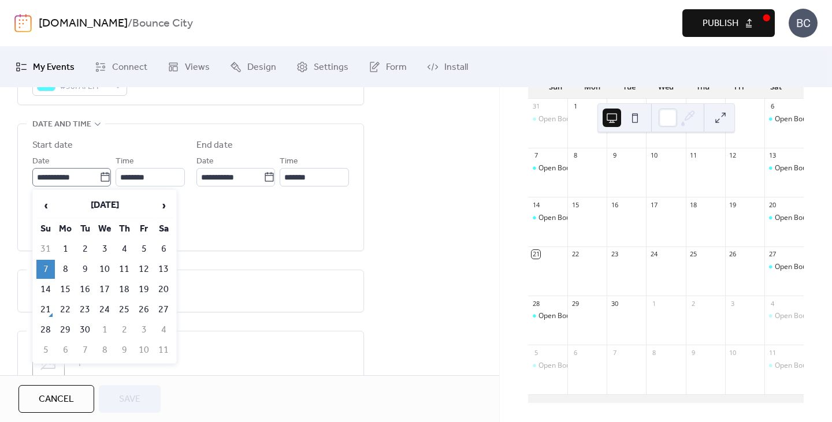
click at [102, 174] on icon at bounding box center [105, 178] width 12 height 12
click at [99, 174] on input "**********" at bounding box center [65, 177] width 67 height 18
click at [49, 306] on td "21" at bounding box center [45, 309] width 18 height 19
type input "**********"
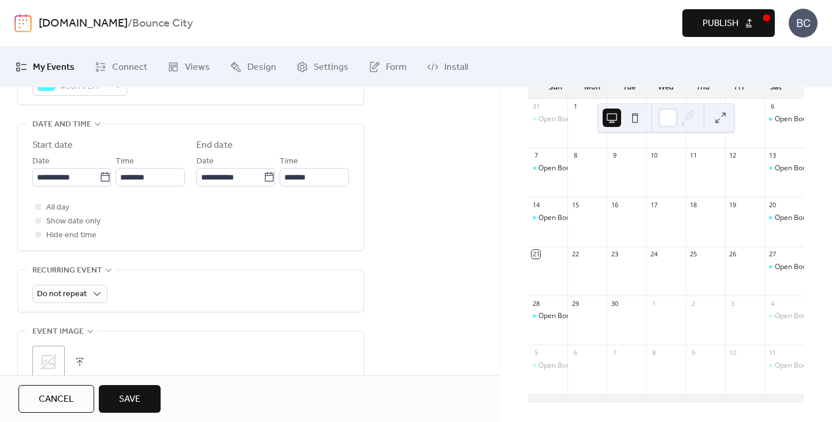
click at [125, 393] on span "Save" at bounding box center [129, 400] width 21 height 14
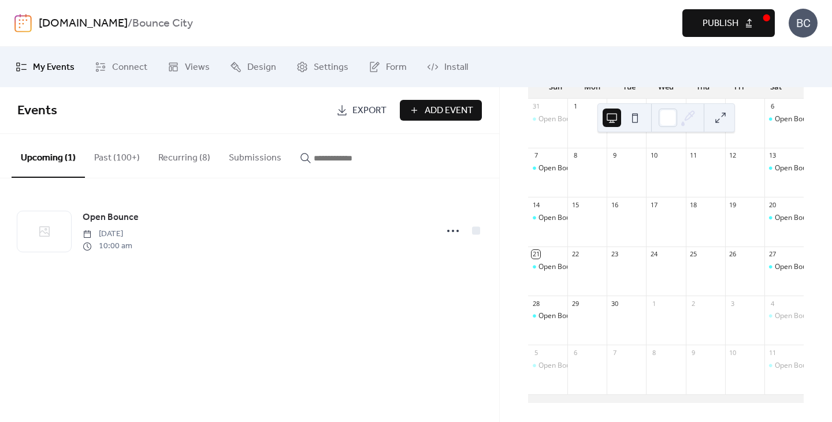
click at [690, 26] on button "Publish" at bounding box center [728, 23] width 92 height 28
